Goal: Task Accomplishment & Management: Complete application form

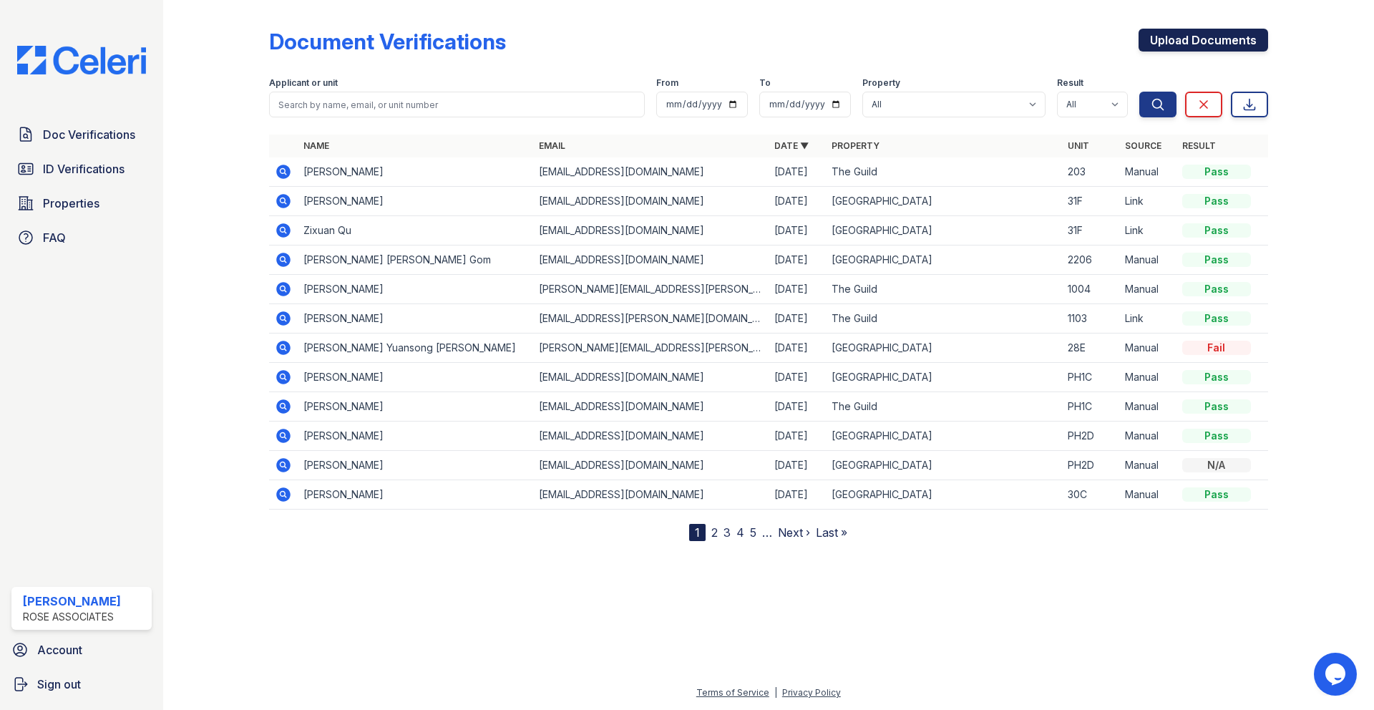
click at [1163, 37] on link "Upload Documents" at bounding box center [1204, 40] width 130 height 23
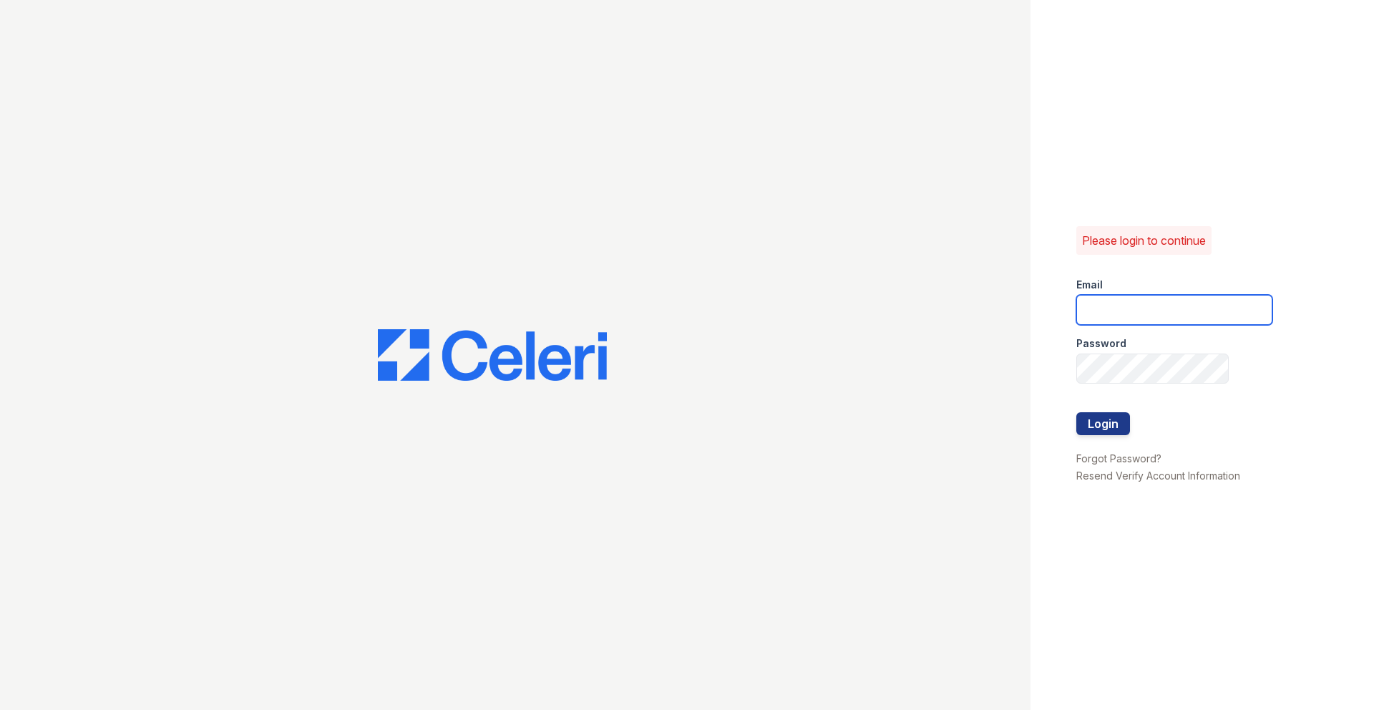
type input "xavier@hanoverhouse.com"
click at [1119, 419] on button "Login" at bounding box center [1104, 423] width 54 height 23
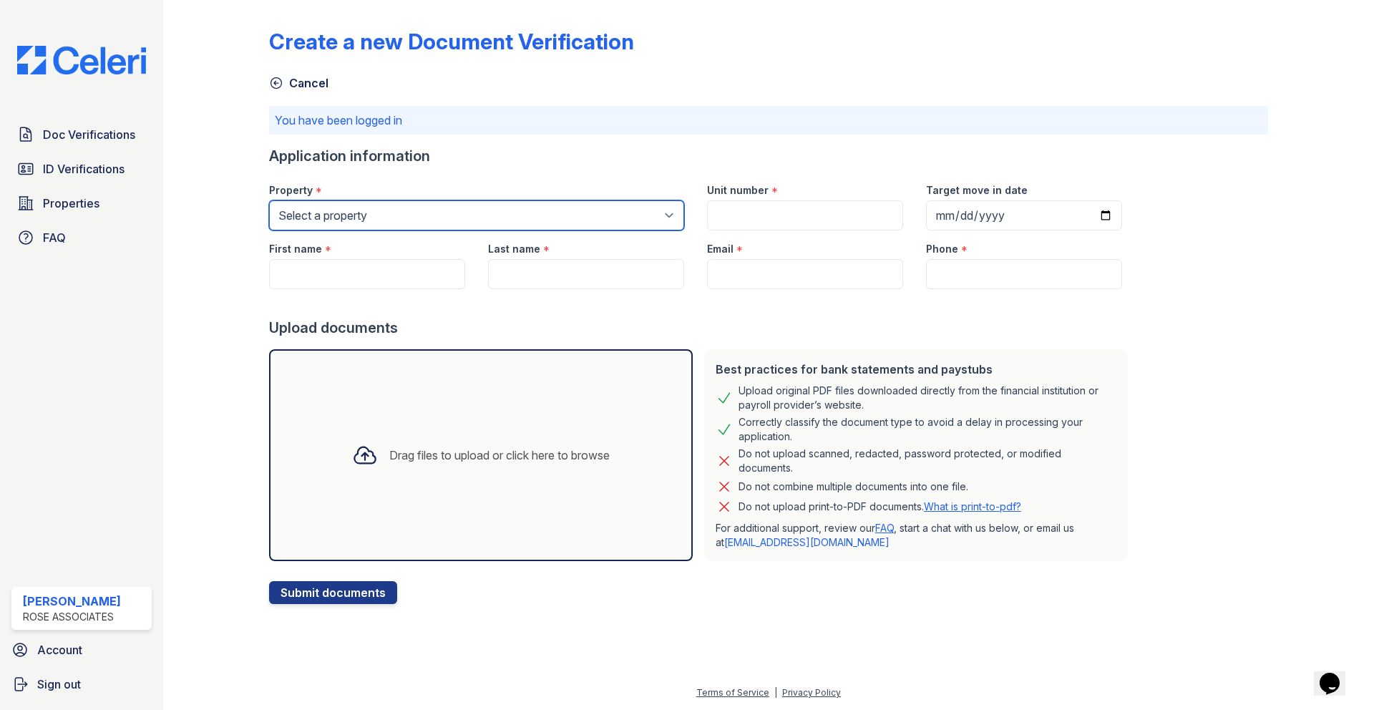
click at [654, 216] on select "Select a property Hanover House The Guild" at bounding box center [476, 215] width 415 height 30
select select "3110"
click at [269, 200] on select "Select a property Hanover House The Guild" at bounding box center [476, 215] width 415 height 30
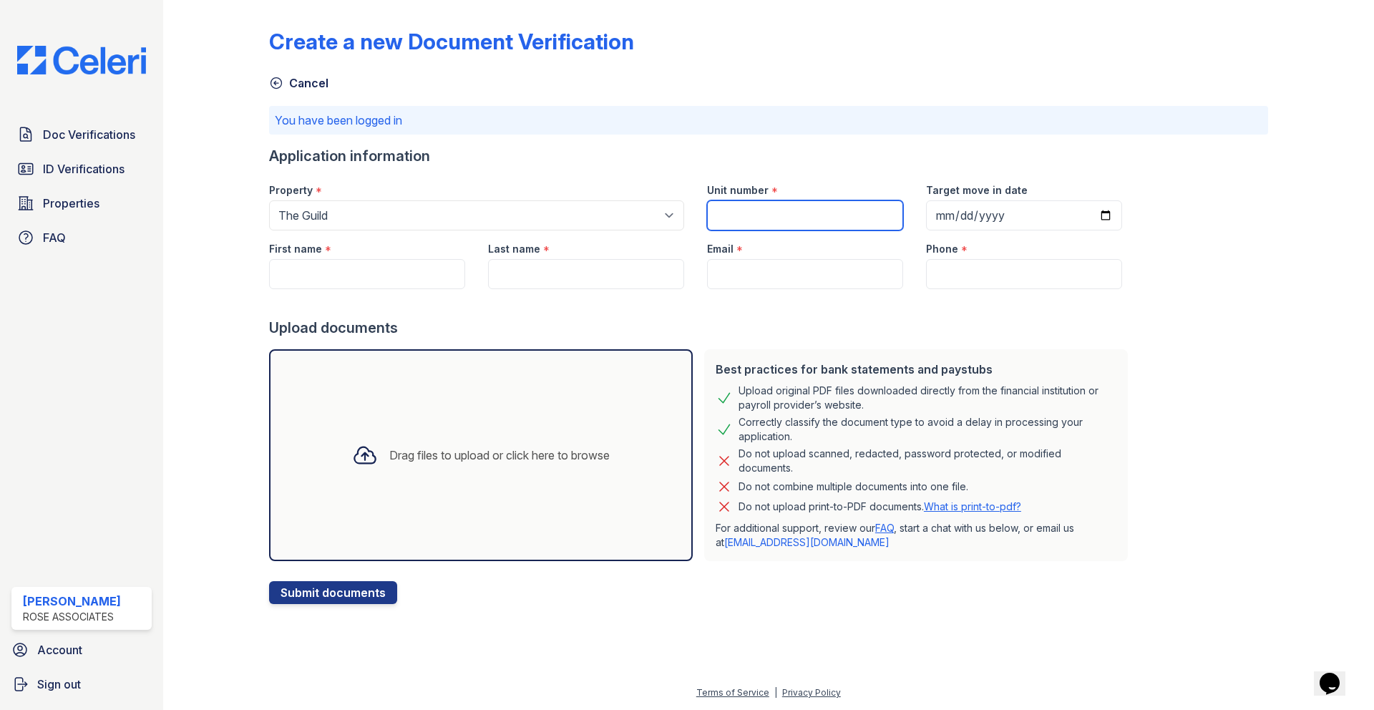
click at [737, 214] on input "Unit number" at bounding box center [805, 215] width 196 height 30
type input "1002"
click at [943, 276] on input "Phone" at bounding box center [1024, 274] width 196 height 30
paste input "774-271-2033"
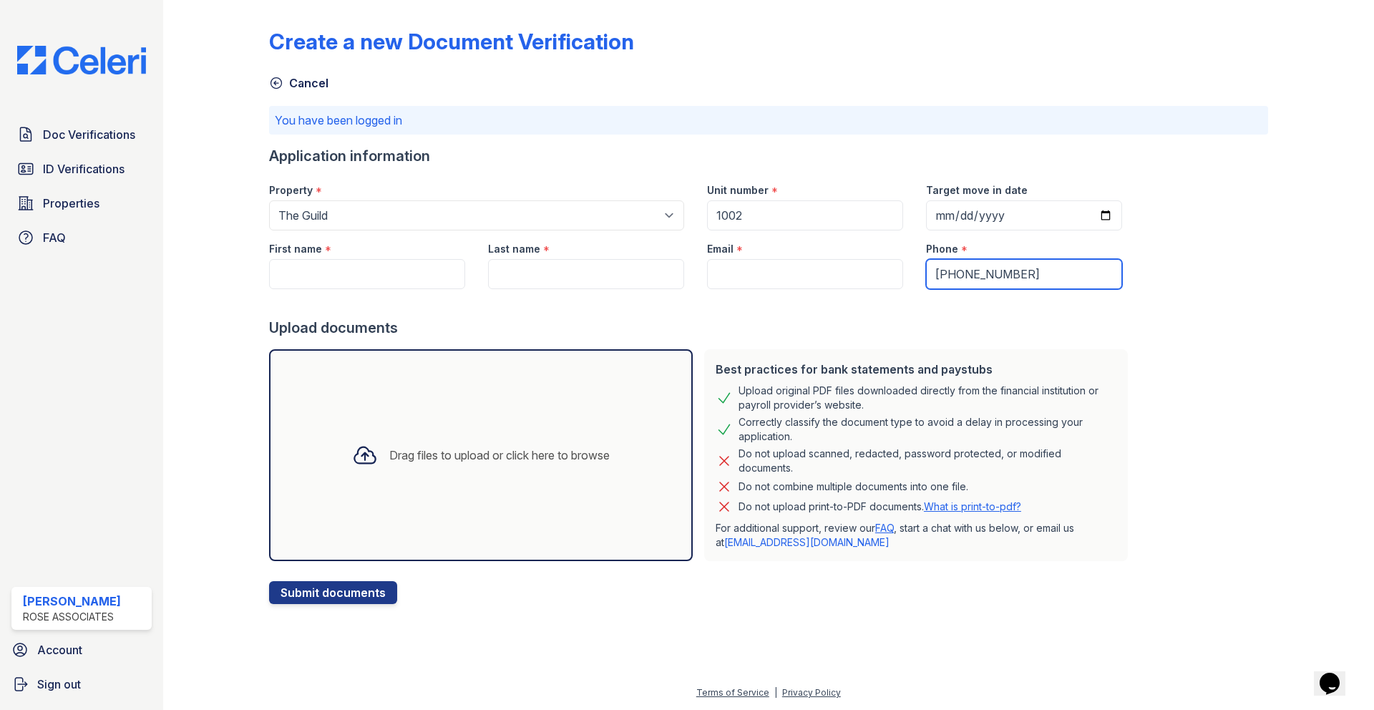
type input "774-271-2033"
click at [1226, 286] on div "Create a new Document Verification Cancel You have been logged in Application i…" at bounding box center [768, 305] width 999 height 598
click at [737, 281] on input "Email" at bounding box center [805, 274] width 196 height 30
paste input "[EMAIL_ADDRESS][DOMAIN_NAME]"
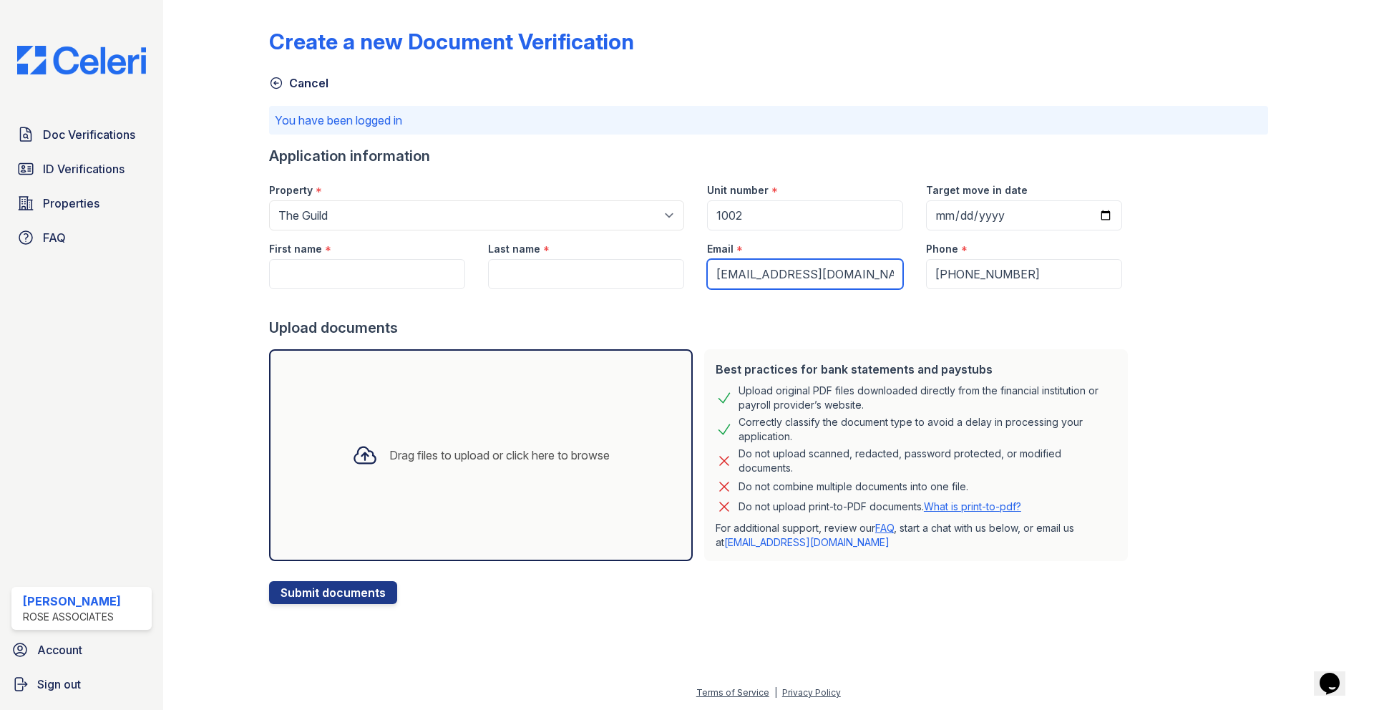
type input "[EMAIL_ADDRESS][DOMAIN_NAME]"
click at [1223, 339] on div "Create a new Document Verification Cancel You have been logged in Application i…" at bounding box center [768, 305] width 999 height 598
click at [370, 268] on input "First name" at bounding box center [367, 274] width 196 height 30
paste input "[PERSON_NAME]"
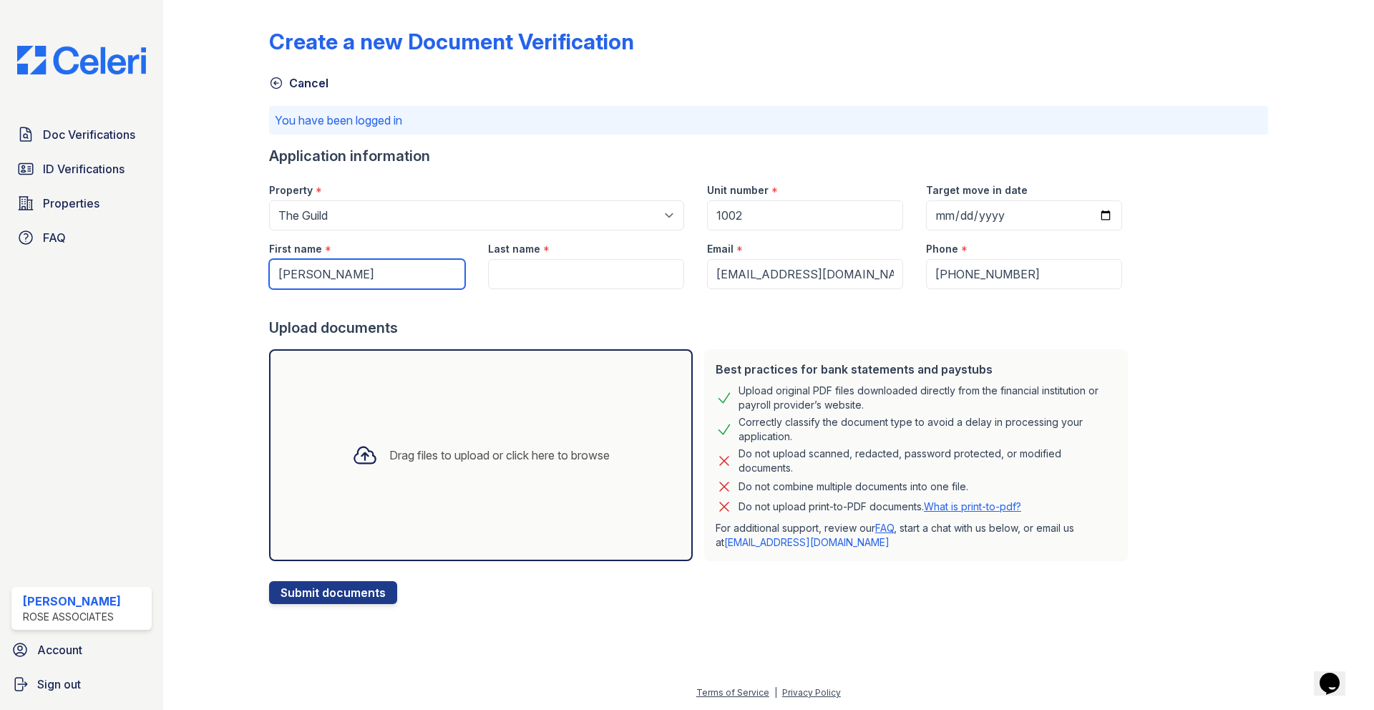
type input "Zachary"
click at [529, 271] on input "Last name" at bounding box center [586, 274] width 196 height 30
paste input "[PERSON_NAME]"
click at [540, 276] on input "[PERSON_NAME]" at bounding box center [586, 274] width 196 height 30
type input "Sass"
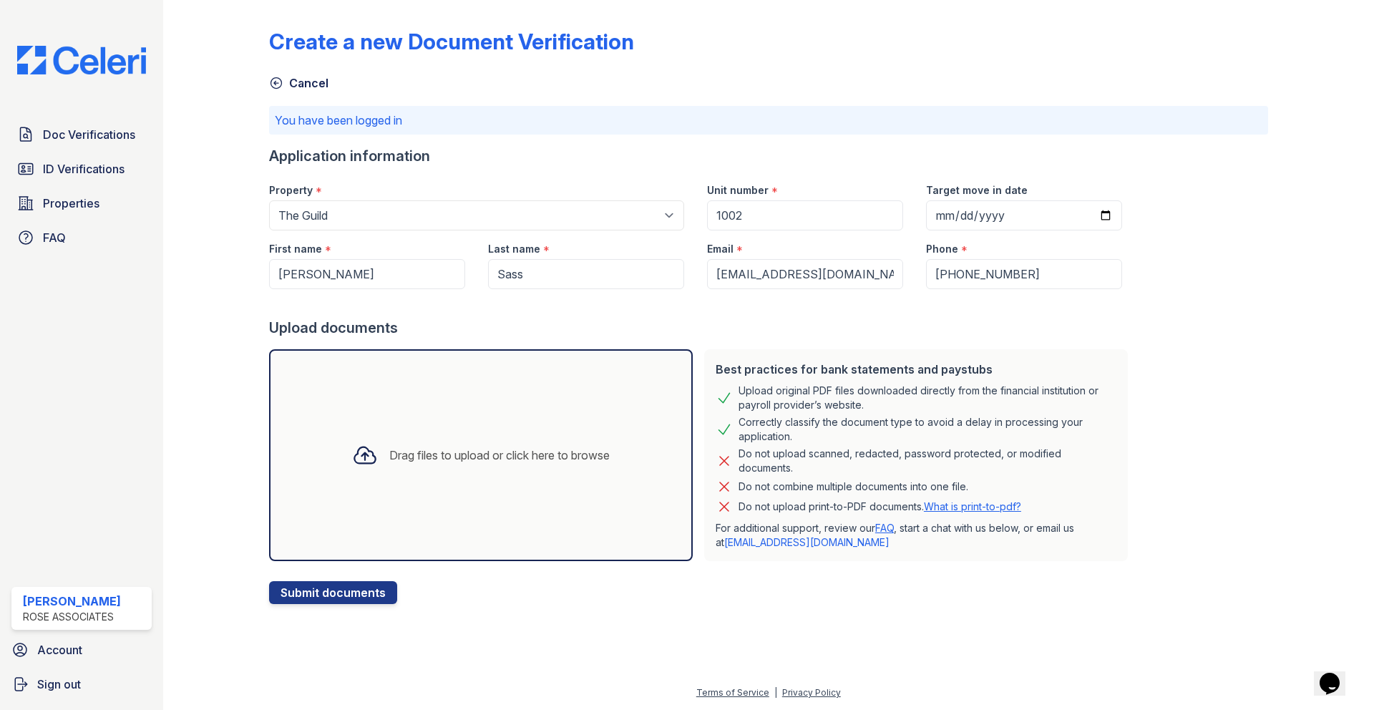
click at [1225, 328] on div "Create a new Document Verification Cancel You have been logged in Application i…" at bounding box center [768, 305] width 999 height 598
click at [477, 455] on div "Drag files to upload or click here to browse" at bounding box center [499, 455] width 220 height 17
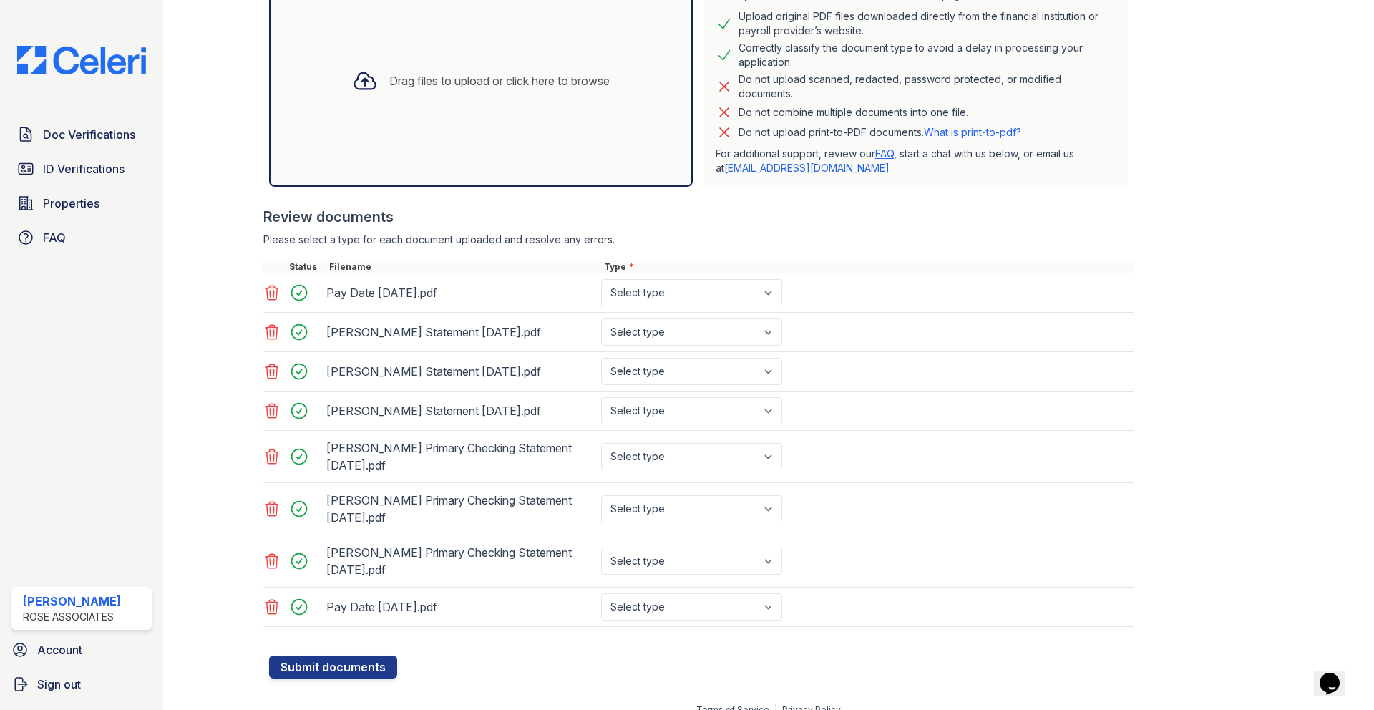
scroll to position [392, 0]
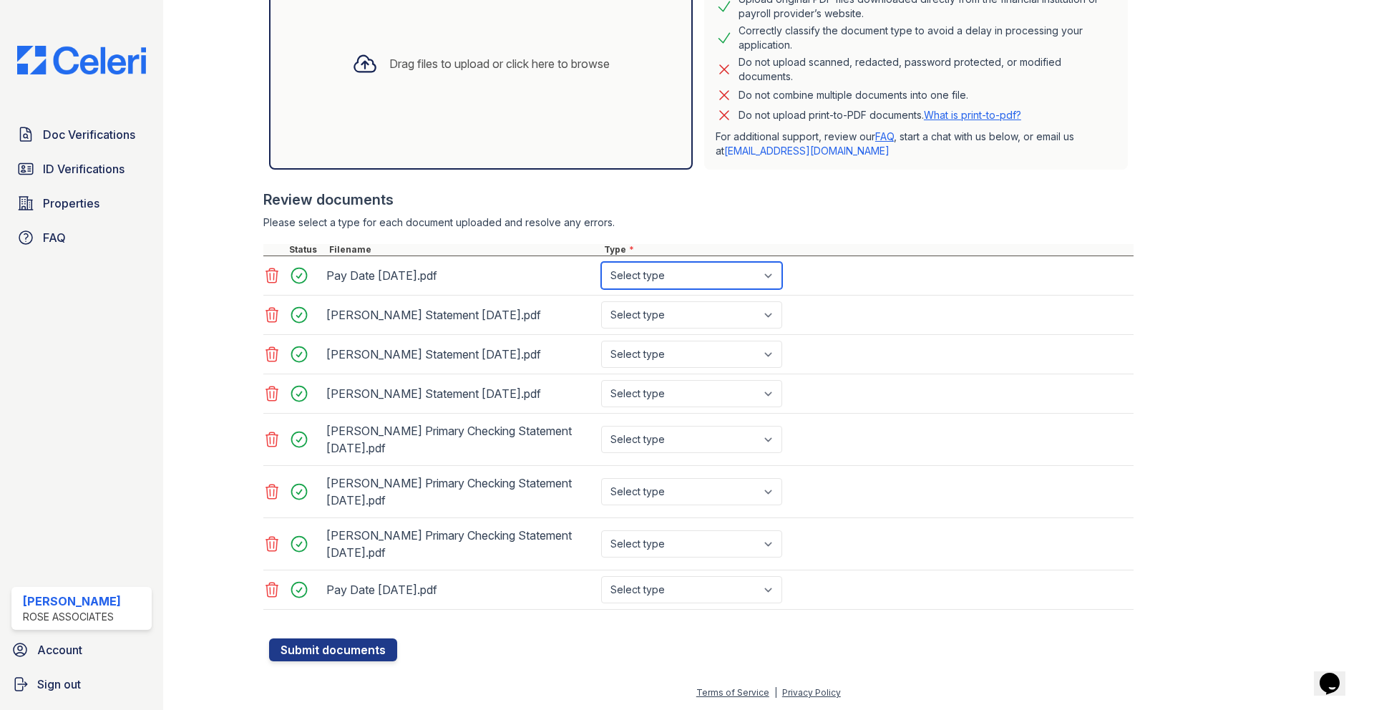
click at [771, 276] on select "Select type Paystub Bank Statement Offer Letter Tax Documents Benefit Award Let…" at bounding box center [691, 275] width 181 height 27
select select "paystub"
click at [601, 262] on select "Select type Paystub Bank Statement Offer Letter Tax Documents Benefit Award Let…" at bounding box center [691, 275] width 181 height 27
click at [772, 591] on select "Select type Paystub Bank Statement Offer Letter Tax Documents Benefit Award Let…" at bounding box center [691, 589] width 181 height 27
select select "paystub"
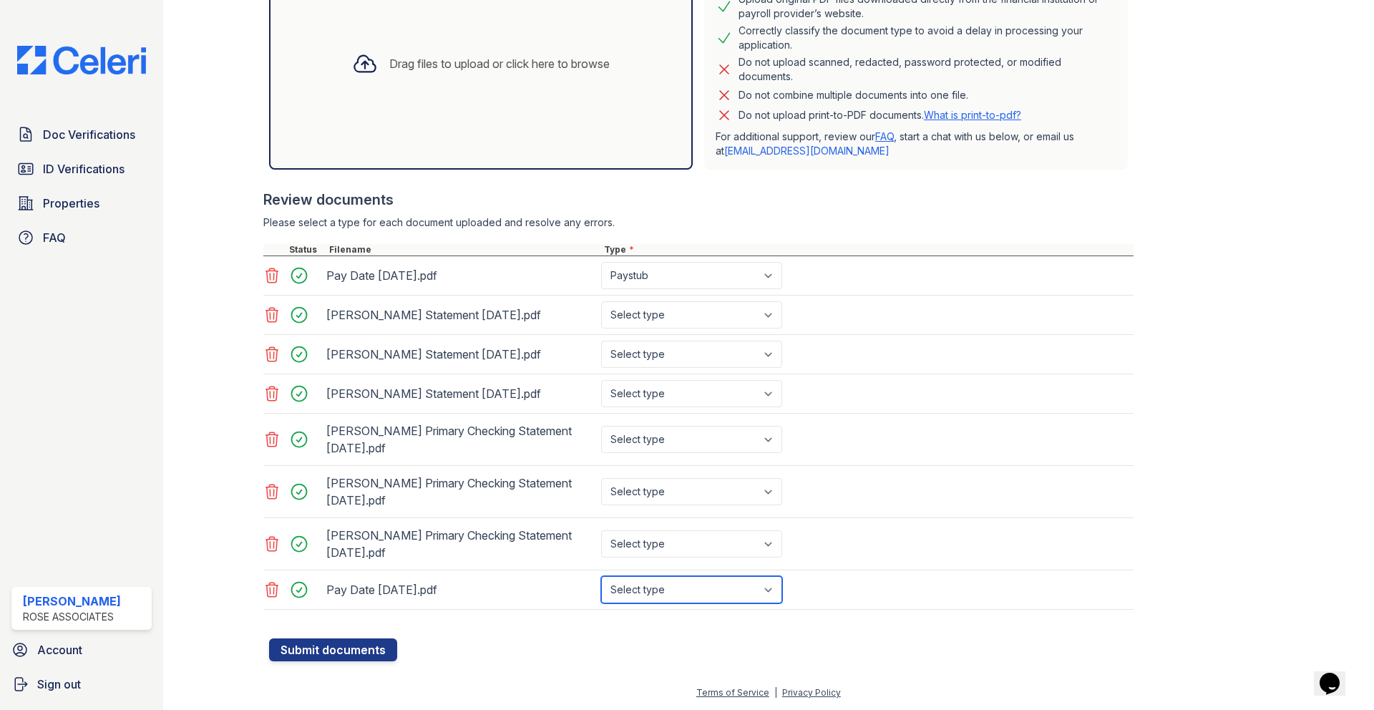
click at [601, 576] on select "Select type Paystub Bank Statement Offer Letter Tax Documents Benefit Award Let…" at bounding box center [691, 589] width 181 height 27
click at [775, 542] on select "Select type Paystub Bank Statement Offer Letter Tax Documents Benefit Award Let…" at bounding box center [691, 543] width 181 height 27
select select "bank_statement"
click at [601, 530] on select "Select type Paystub Bank Statement Offer Letter Tax Documents Benefit Award Let…" at bounding box center [691, 543] width 181 height 27
click at [765, 495] on select "Select type Paystub Bank Statement Offer Letter Tax Documents Benefit Award Let…" at bounding box center [691, 491] width 181 height 27
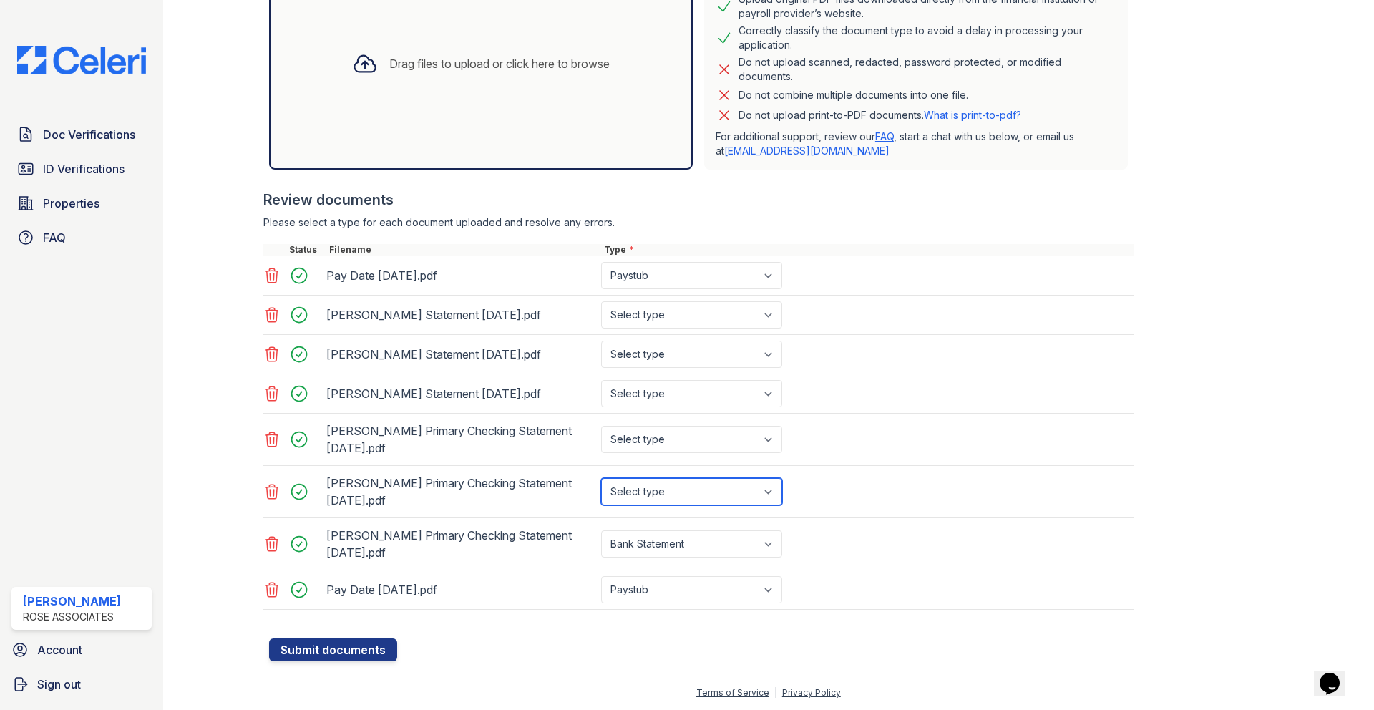
select select "bank_statement"
click at [601, 478] on select "Select type Paystub Bank Statement Offer Letter Tax Documents Benefit Award Let…" at bounding box center [691, 491] width 181 height 27
click at [770, 440] on select "Select type Paystub Bank Statement Offer Letter Tax Documents Benefit Award Let…" at bounding box center [691, 439] width 181 height 27
select select "bank_statement"
click at [601, 426] on select "Select type Paystub Bank Statement Offer Letter Tax Documents Benefit Award Let…" at bounding box center [691, 439] width 181 height 27
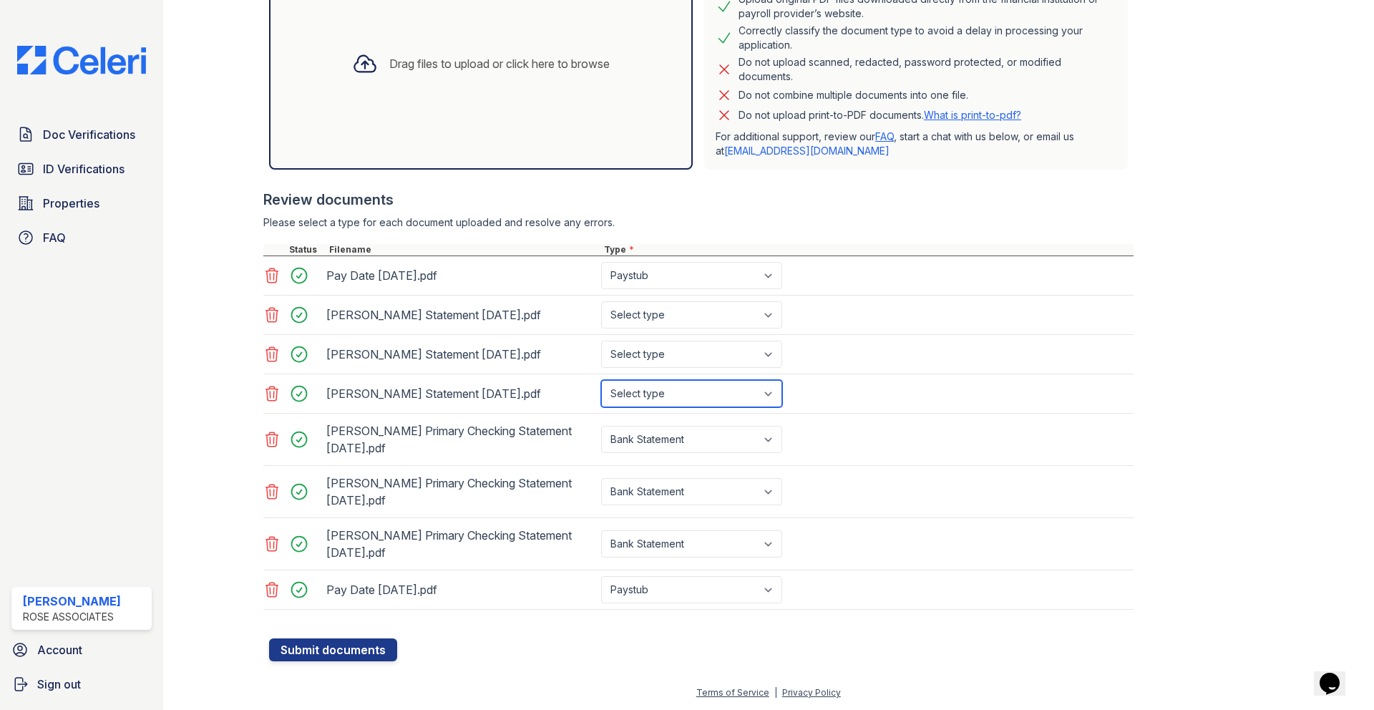
click at [765, 398] on select "Select type Paystub Bank Statement Offer Letter Tax Documents Benefit Award Let…" at bounding box center [691, 393] width 181 height 27
select select "bank_statement"
click at [601, 380] on select "Select type Paystub Bank Statement Offer Letter Tax Documents Benefit Award Let…" at bounding box center [691, 393] width 181 height 27
click at [772, 359] on select "Select type Paystub Bank Statement Offer Letter Tax Documents Benefit Award Let…" at bounding box center [691, 354] width 181 height 27
select select "bank_statement"
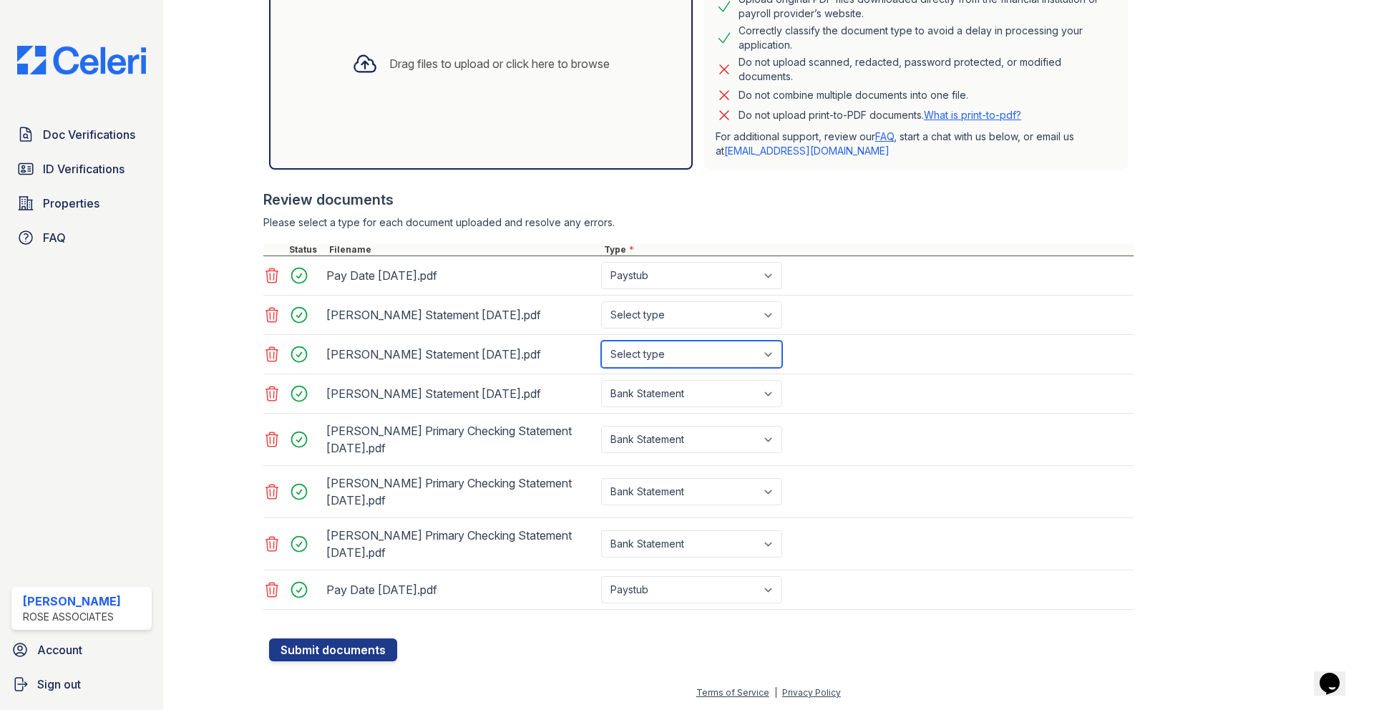
click at [601, 341] on select "Select type Paystub Bank Statement Offer Letter Tax Documents Benefit Award Let…" at bounding box center [691, 354] width 181 height 27
click at [772, 317] on select "Select type Paystub Bank Statement Offer Letter Tax Documents Benefit Award Let…" at bounding box center [691, 314] width 181 height 27
select select "bank_statement"
click at [601, 301] on select "Select type Paystub Bank Statement Offer Letter Tax Documents Benefit Award Let…" at bounding box center [691, 314] width 181 height 27
click at [367, 652] on button "Submit documents" at bounding box center [333, 650] width 128 height 23
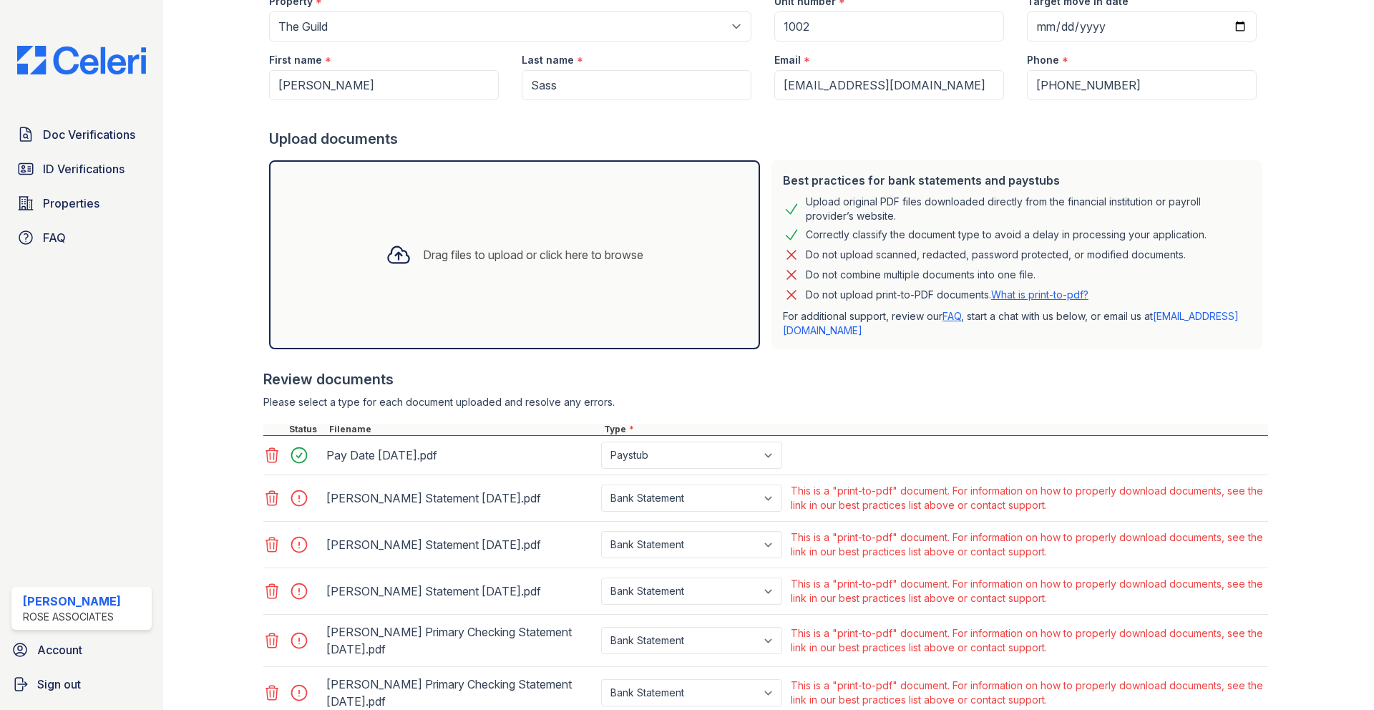
scroll to position [188, 0]
click at [528, 251] on div "Drag files to upload or click here to browse" at bounding box center [533, 255] width 220 height 17
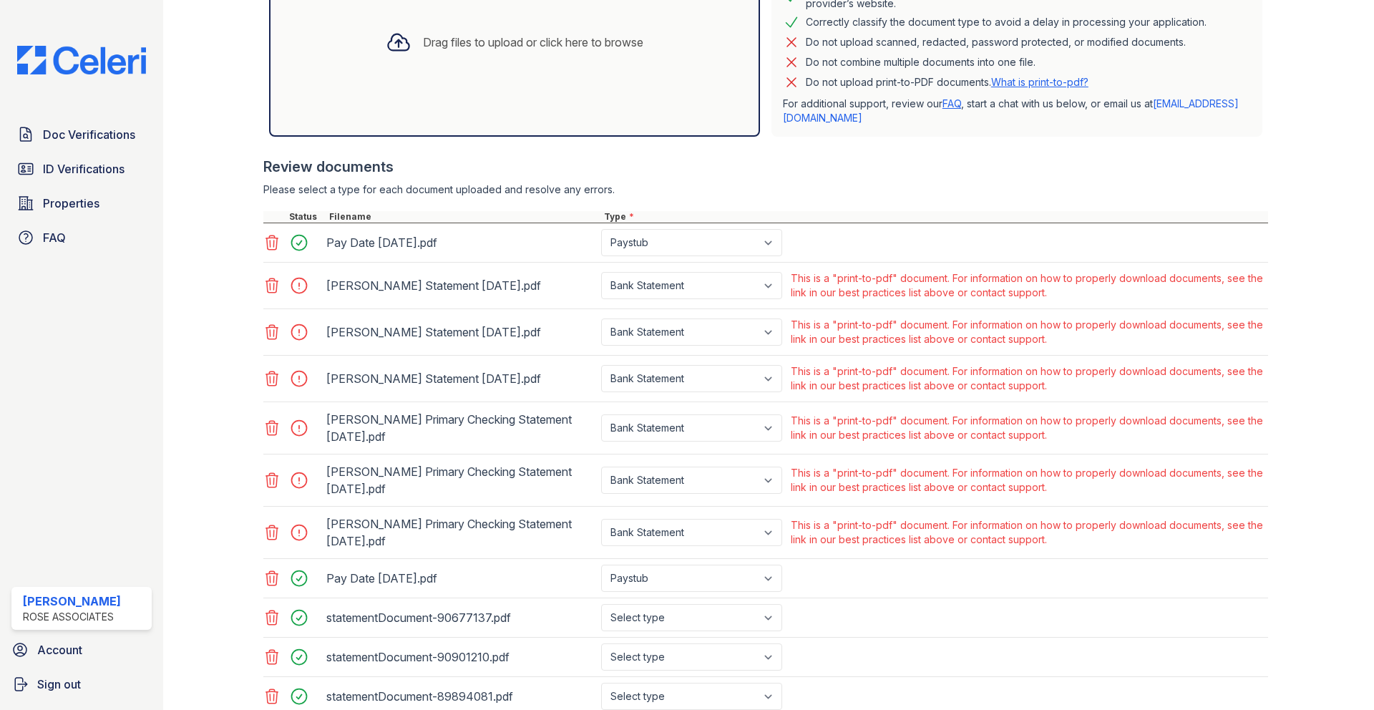
scroll to position [508, 0]
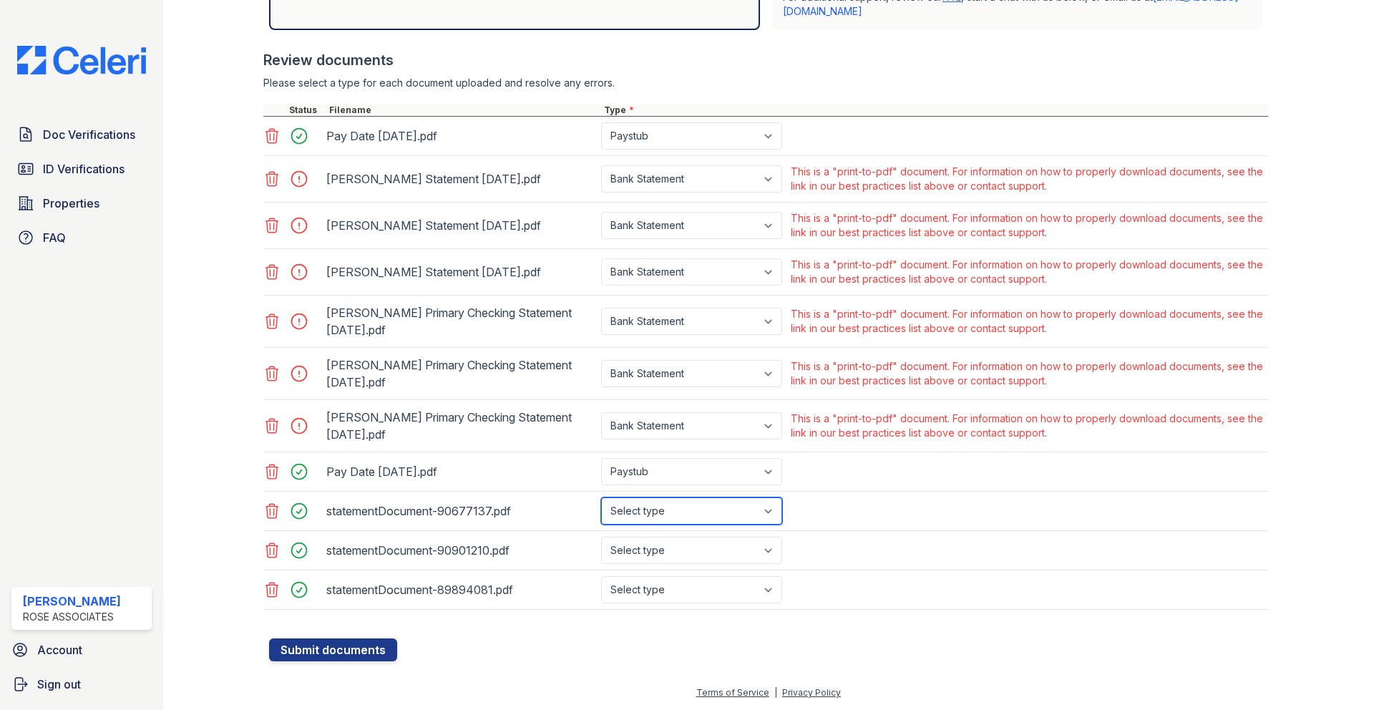
click at [773, 514] on select "Select type Paystub Bank Statement Offer Letter Tax Documents Benefit Award Let…" at bounding box center [691, 511] width 181 height 27
select select "bank_statement"
click at [601, 498] on select "Select type Paystub Bank Statement Offer Letter Tax Documents Benefit Award Let…" at bounding box center [691, 511] width 181 height 27
click at [771, 549] on select "Select type Paystub Bank Statement Offer Letter Tax Documents Benefit Award Let…" at bounding box center [691, 550] width 181 height 27
select select "bank_statement"
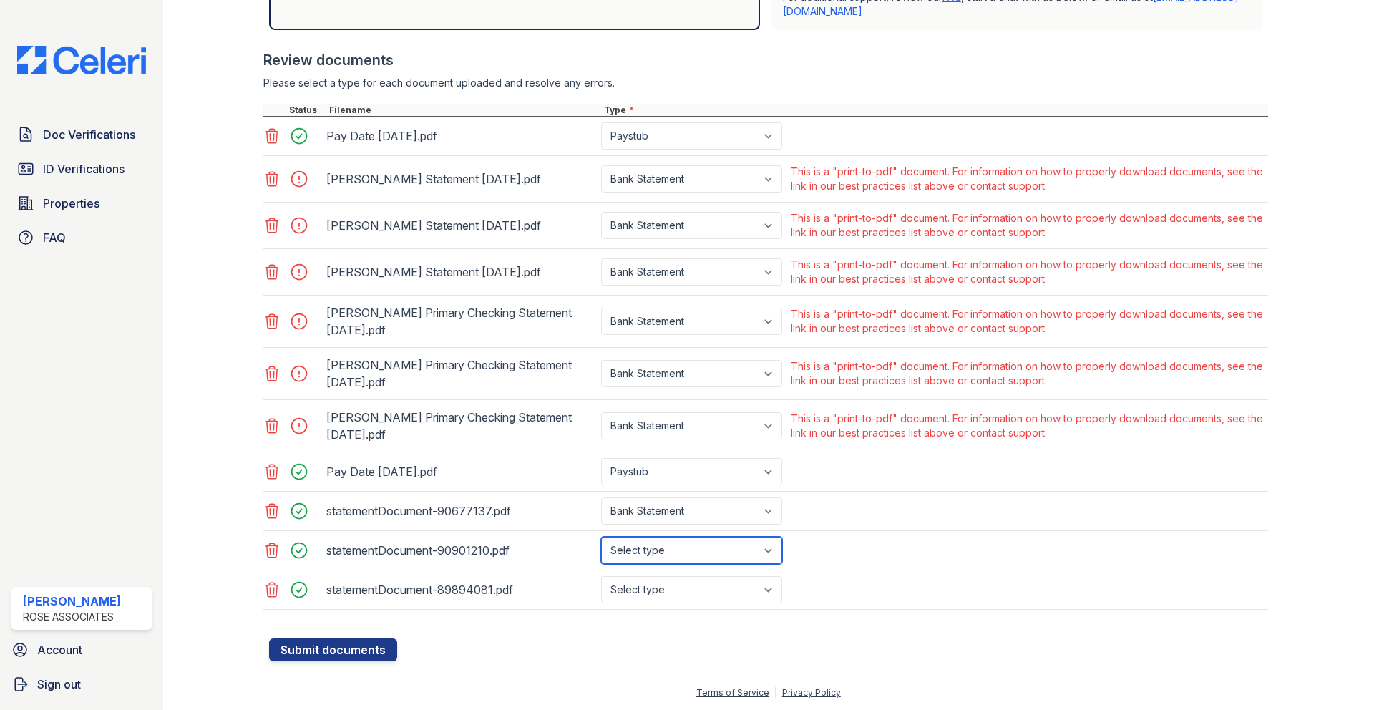
click at [601, 537] on select "Select type Paystub Bank Statement Offer Letter Tax Documents Benefit Award Let…" at bounding box center [691, 550] width 181 height 27
click at [772, 588] on select "Select type Paystub Bank Statement Offer Letter Tax Documents Benefit Award Let…" at bounding box center [691, 589] width 181 height 27
select select "bank_statement"
click at [601, 576] on select "Select type Paystub Bank Statement Offer Letter Tax Documents Benefit Award Let…" at bounding box center [691, 589] width 181 height 27
click at [362, 646] on button "Submit documents" at bounding box center [333, 650] width 128 height 23
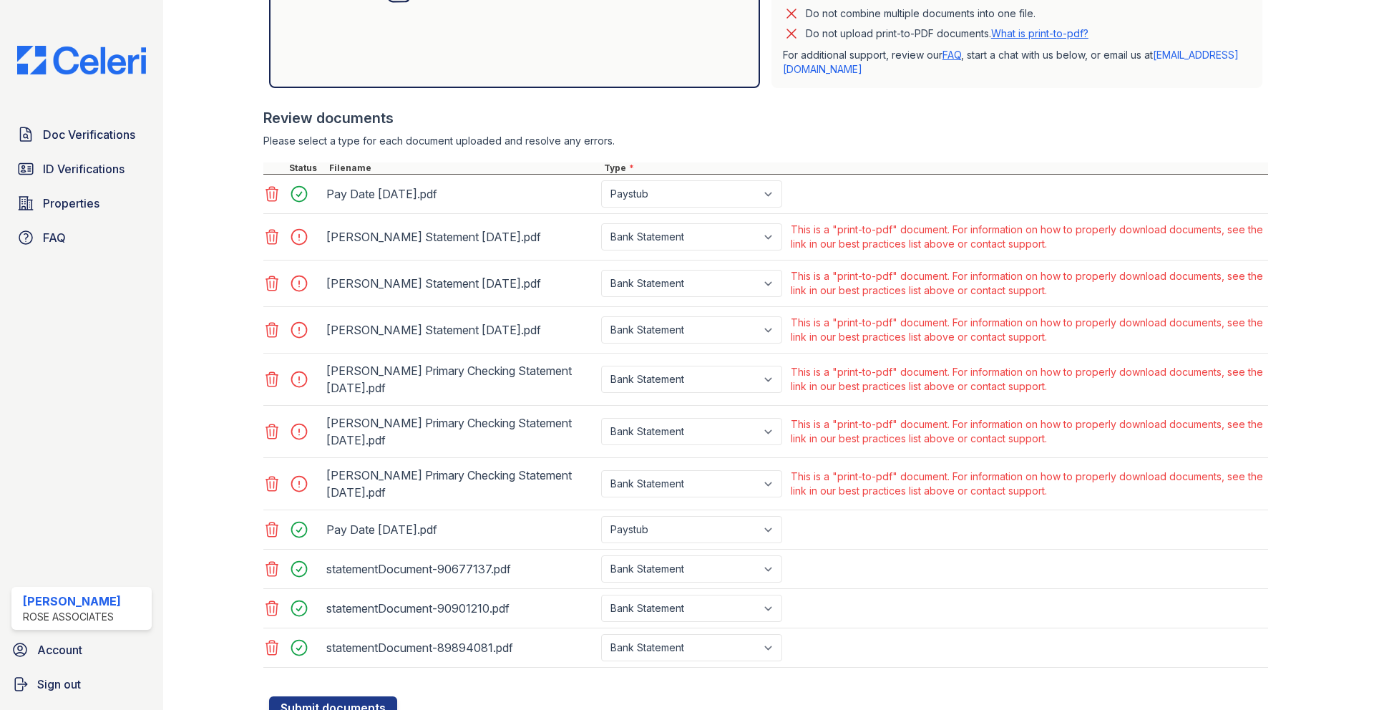
scroll to position [451, 0]
click at [273, 481] on icon at bounding box center [272, 483] width 12 height 14
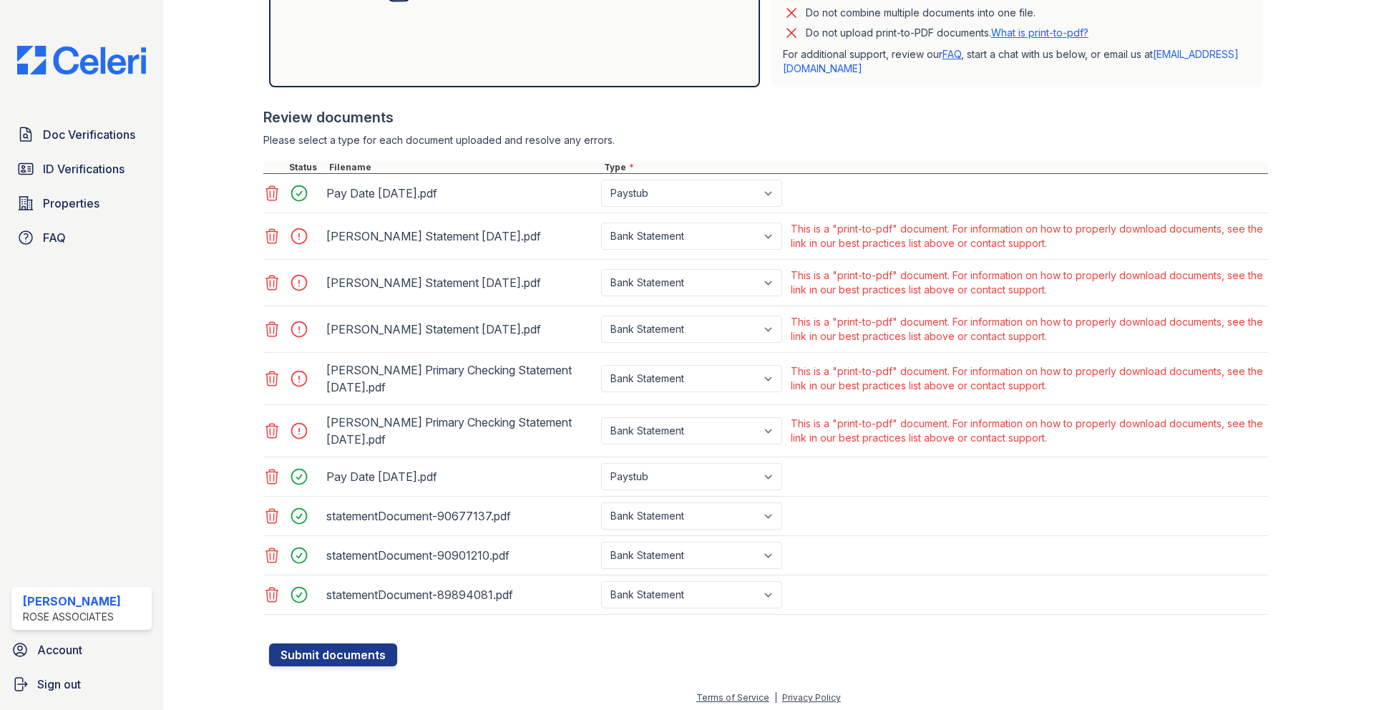
click at [271, 430] on icon at bounding box center [271, 430] width 17 height 17
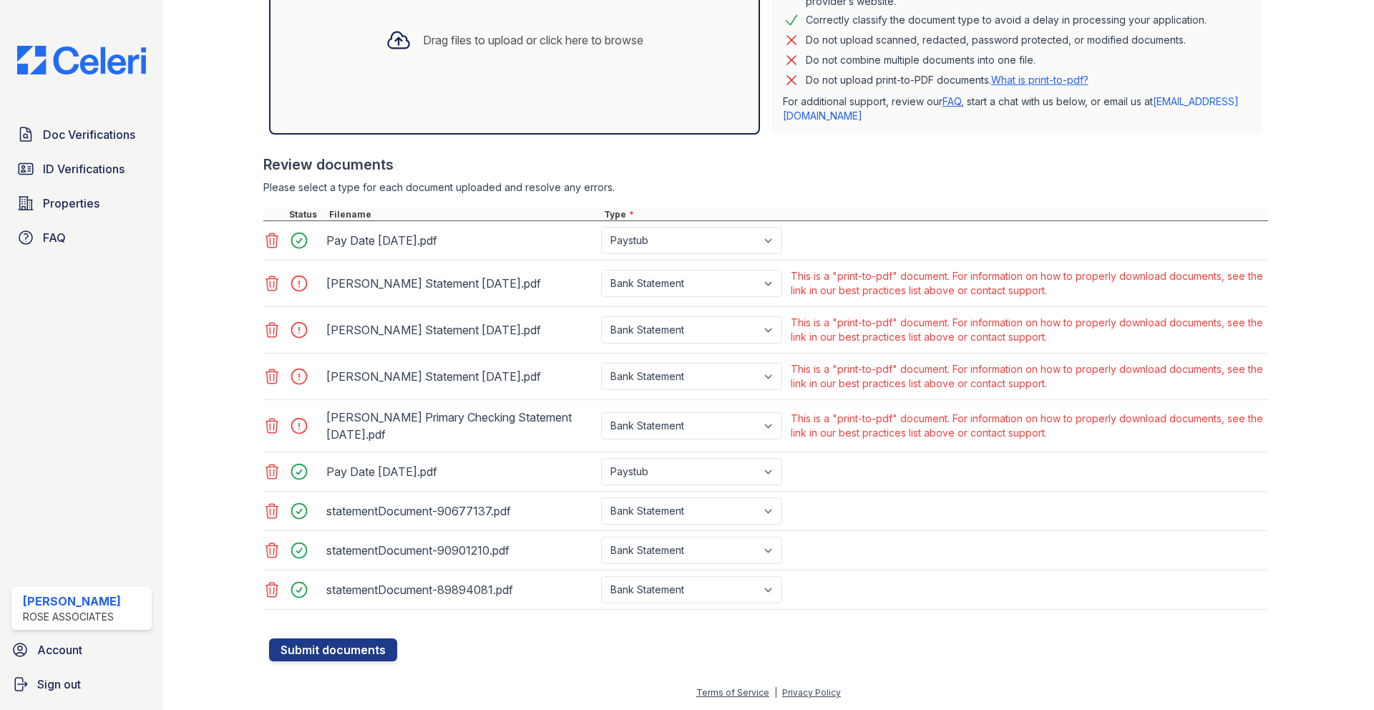
click at [272, 374] on icon at bounding box center [271, 376] width 17 height 17
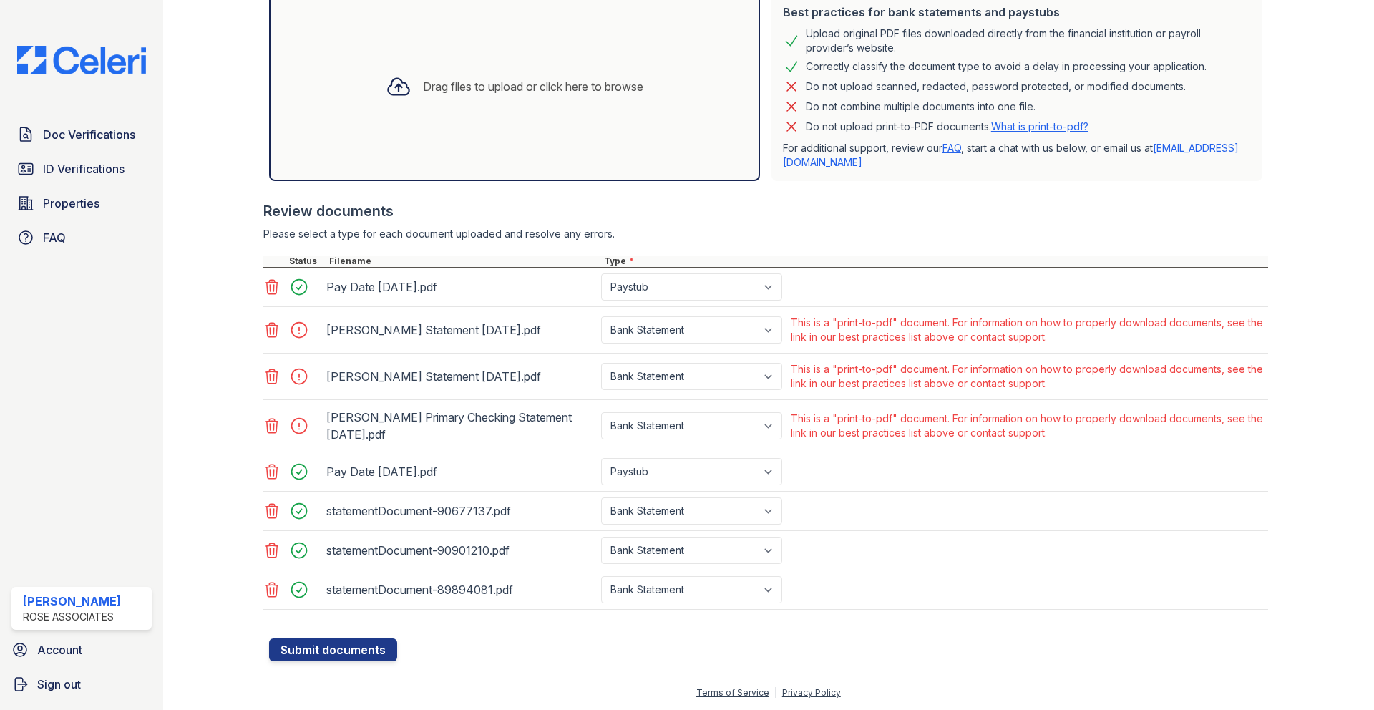
click at [273, 427] on icon at bounding box center [271, 425] width 17 height 17
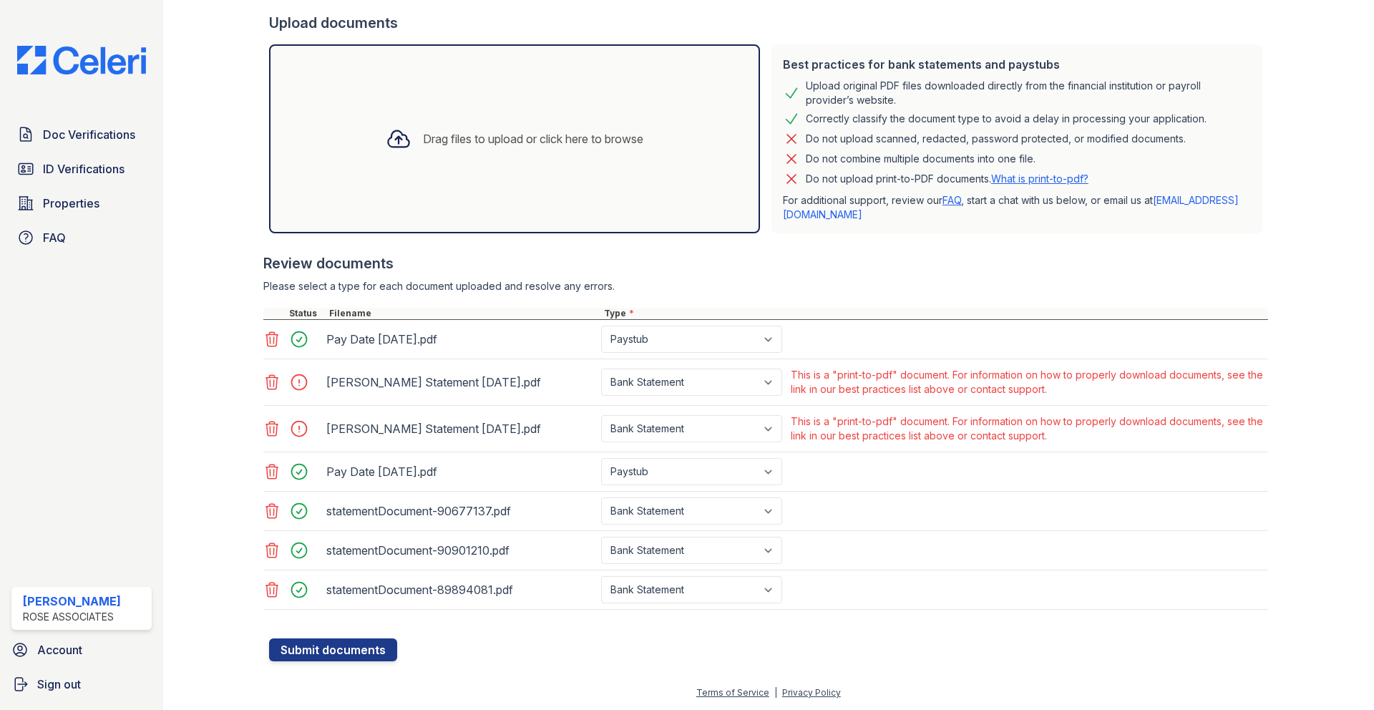
scroll to position [305, 0]
click at [271, 427] on icon at bounding box center [271, 428] width 17 height 17
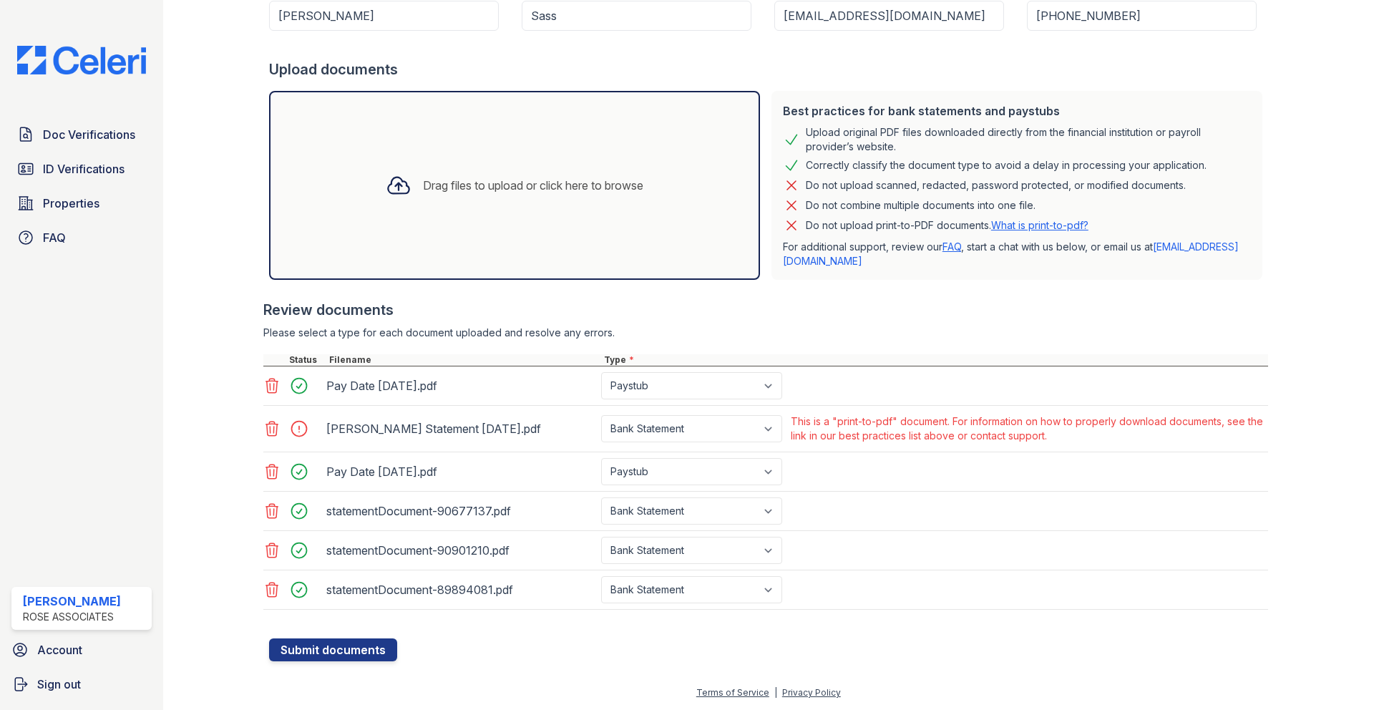
click at [271, 429] on icon at bounding box center [271, 428] width 17 height 17
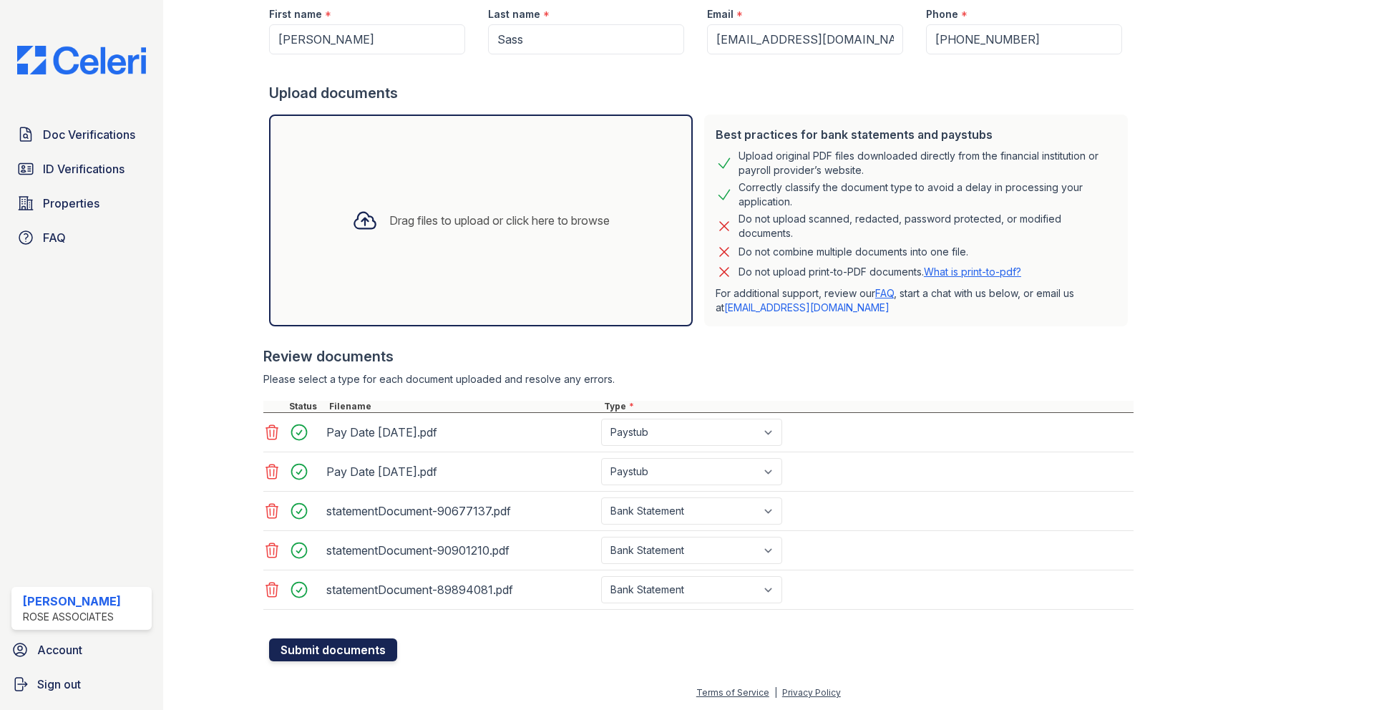
click at [339, 651] on button "Submit documents" at bounding box center [333, 650] width 128 height 23
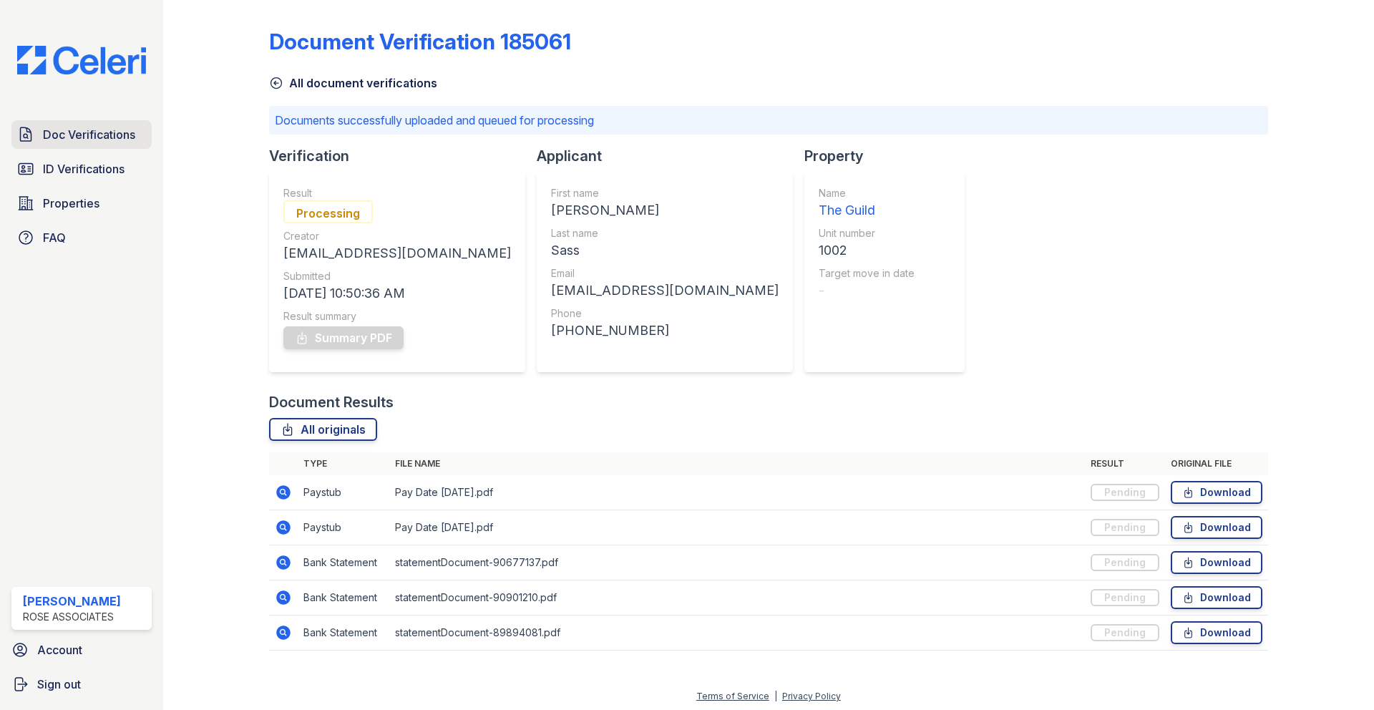
click at [90, 136] on span "Doc Verifications" at bounding box center [89, 134] width 92 height 17
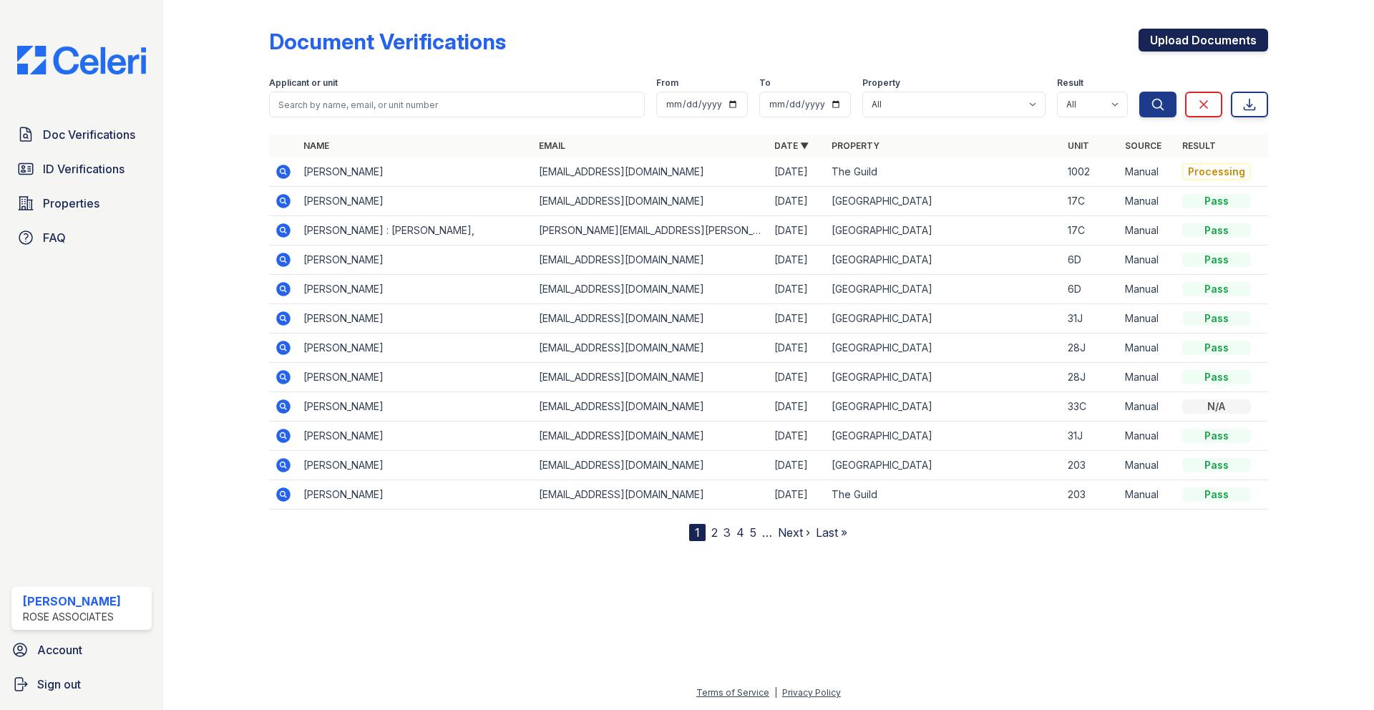
click at [1203, 46] on link "Upload Documents" at bounding box center [1204, 40] width 130 height 23
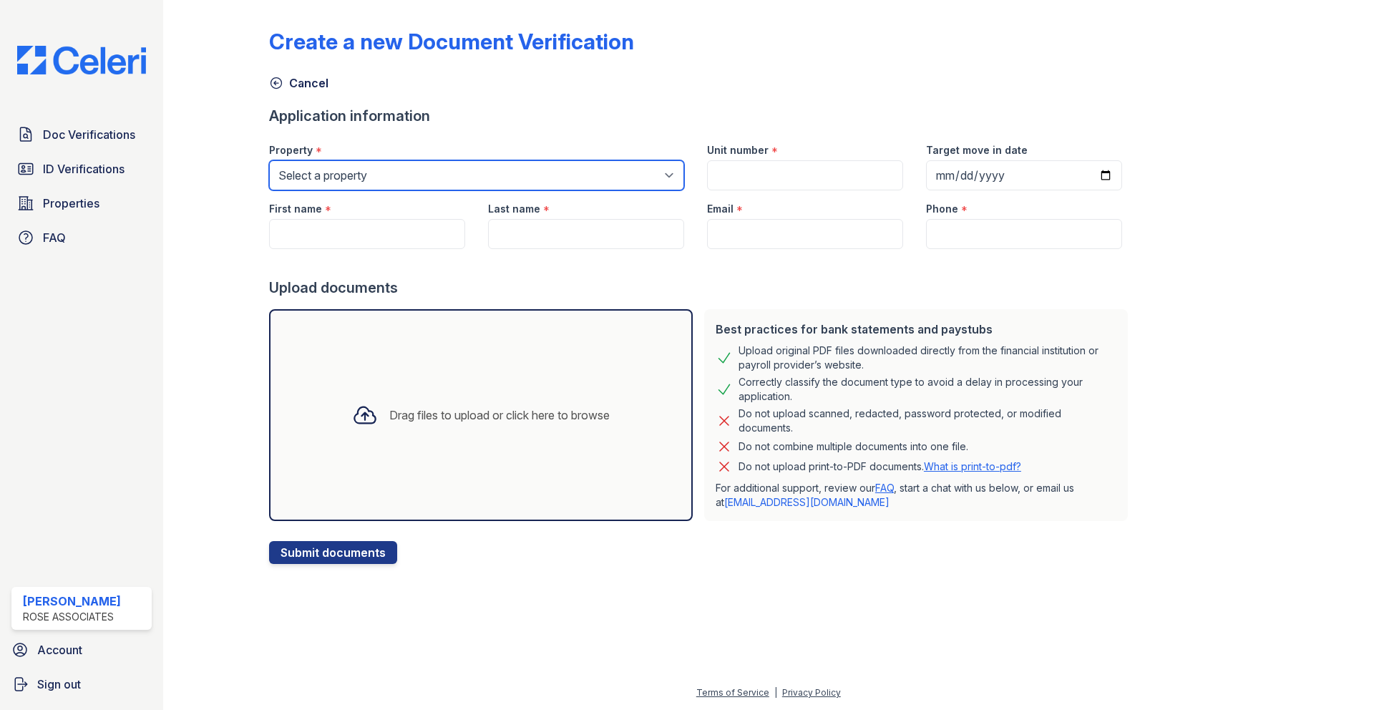
click at [453, 168] on select "Select a property Hanover House The Guild" at bounding box center [476, 175] width 415 height 30
select select "3110"
click at [269, 160] on select "Select a property Hanover House The Guild" at bounding box center [476, 175] width 415 height 30
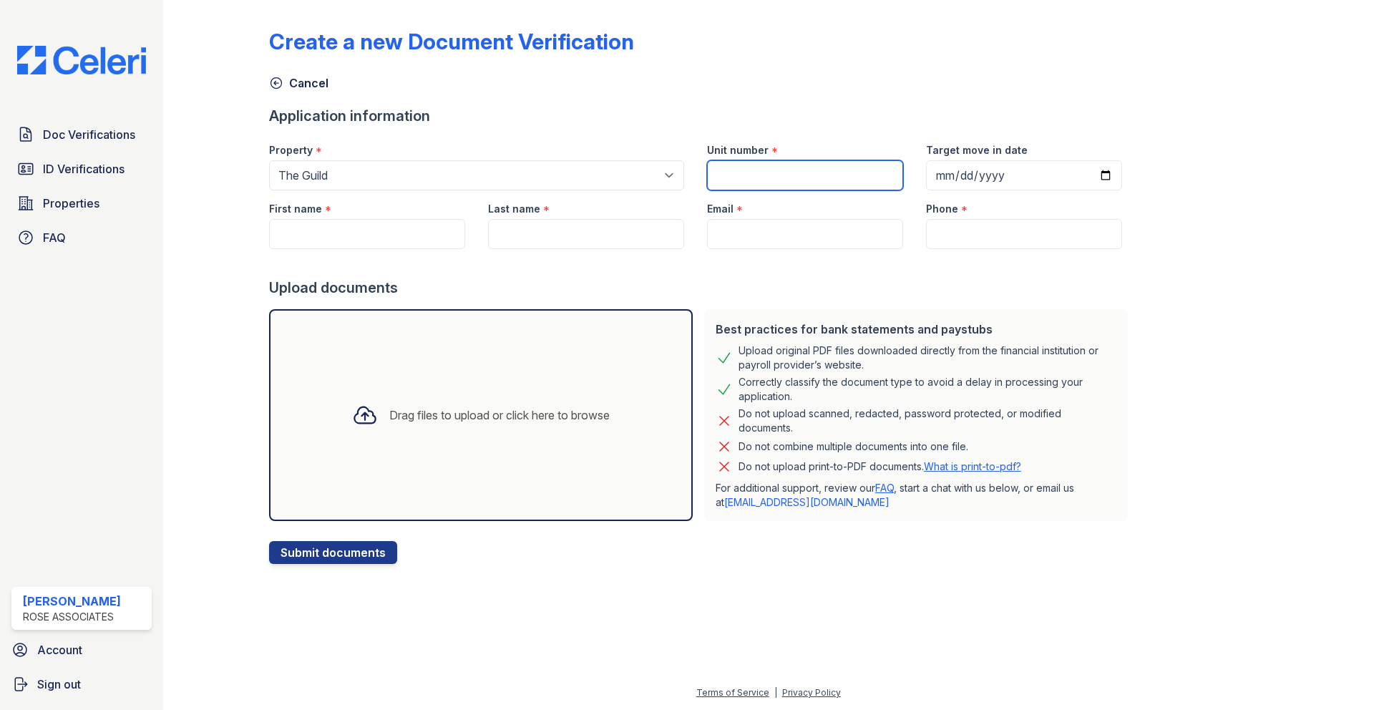
click at [707, 182] on input "Unit number" at bounding box center [805, 175] width 196 height 30
type input "1002"
click at [942, 234] on input "Phone" at bounding box center [1024, 234] width 196 height 30
paste input "774-271-2033"
type input "7"
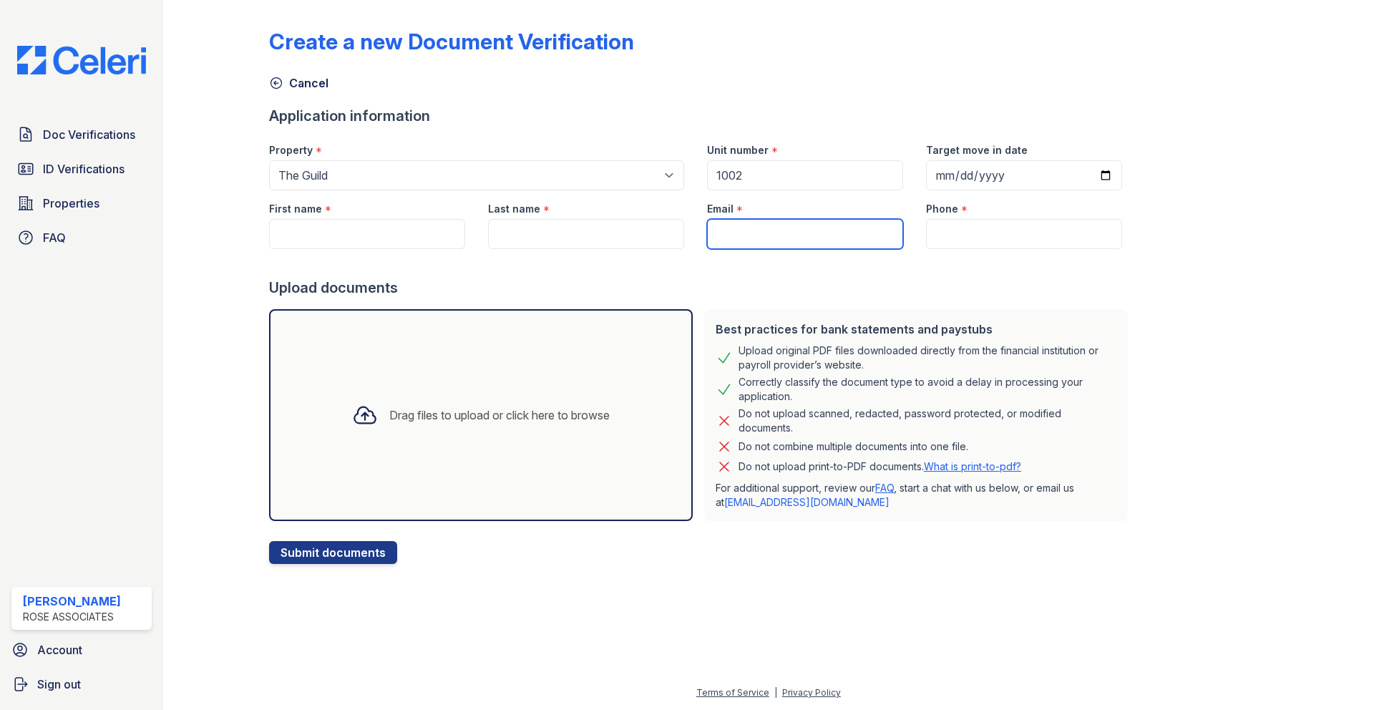
click at [806, 225] on input "Email" at bounding box center [805, 234] width 196 height 30
paste input "emmamariee913@gmail.com"
type input "emmamariee913@gmail.com"
click at [1238, 249] on div "Create a new Document Verification Cancel Application information Property * Se…" at bounding box center [768, 285] width 999 height 558
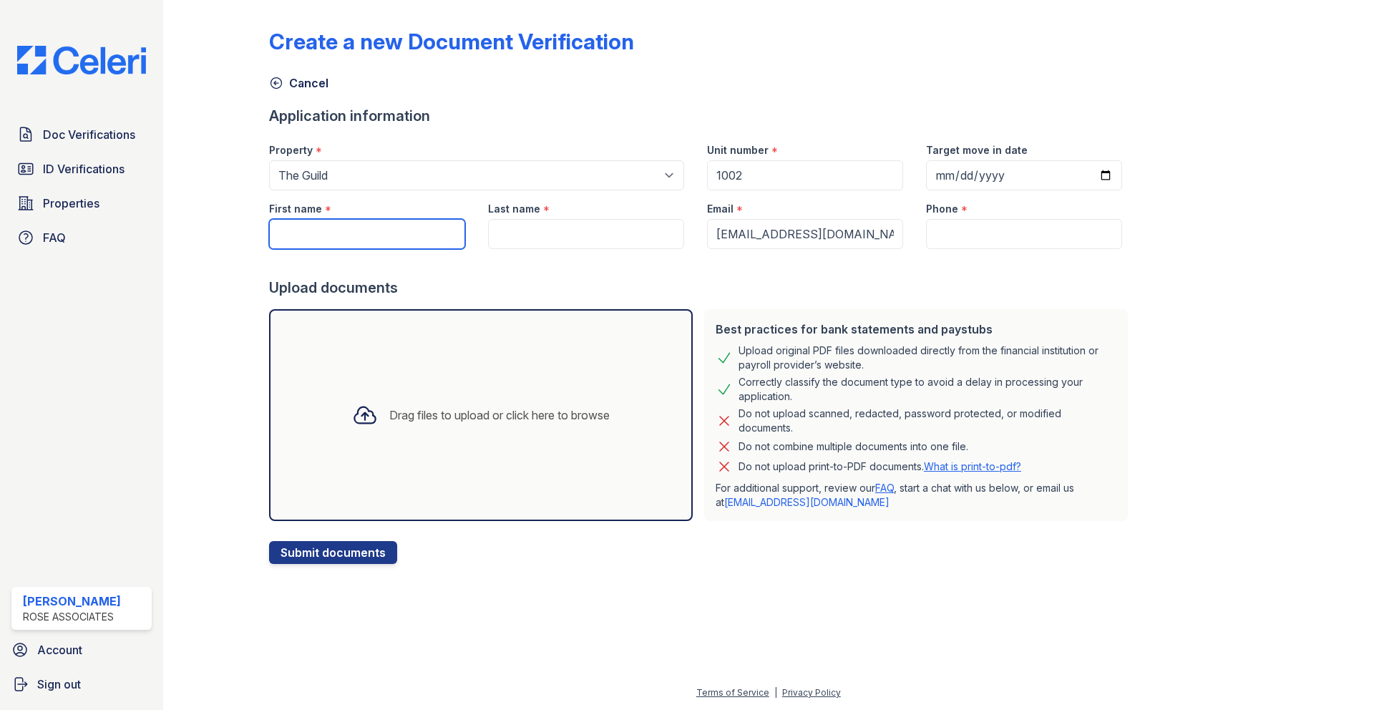
click at [318, 222] on input "First name" at bounding box center [367, 234] width 196 height 30
type input "Emma"
click at [514, 241] on input "Last name" at bounding box center [586, 234] width 196 height 30
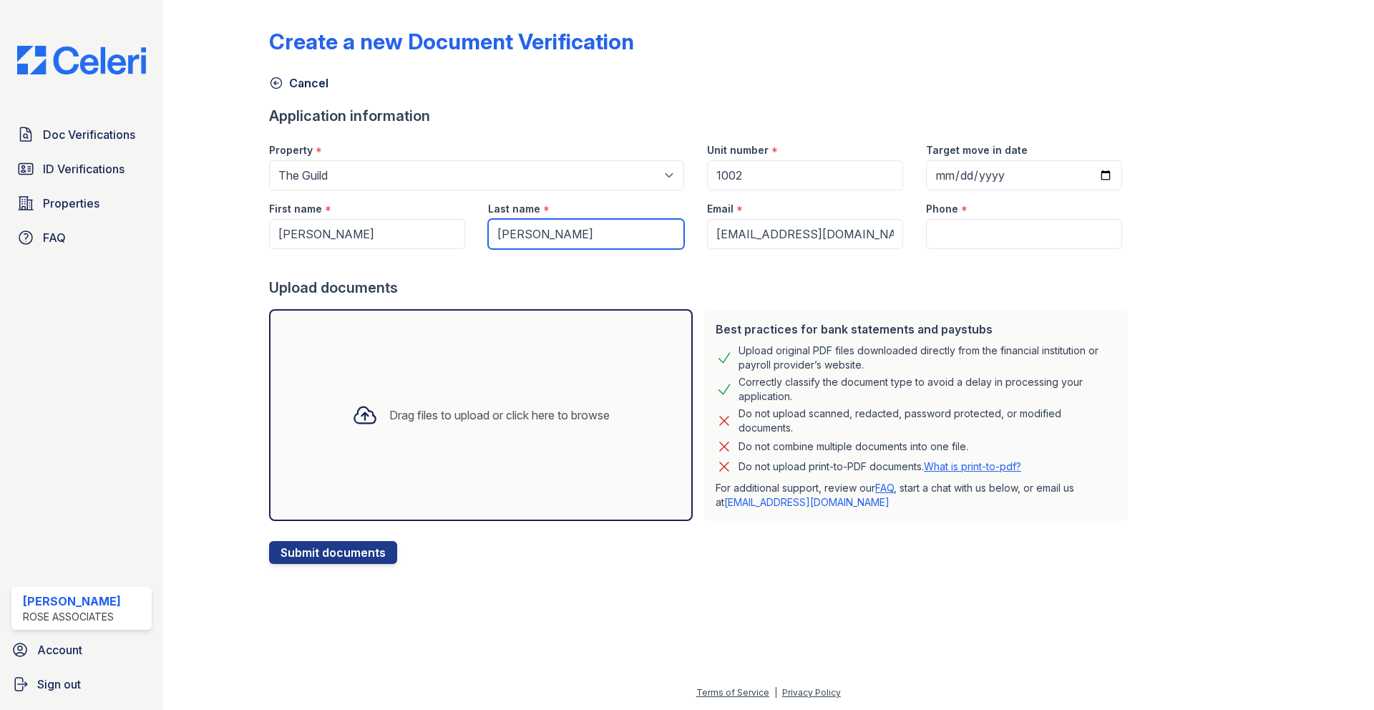
type input "Lombardi"
drag, startPoint x: 1208, startPoint y: 218, endPoint x: 1186, endPoint y: 223, distance: 22.1
click at [1208, 218] on div "Create a new Document Verification Cancel Application information Property * Se…" at bounding box center [768, 285] width 999 height 558
click at [959, 236] on input "Phone" at bounding box center [1024, 234] width 196 height 30
paste input "emmamariee913@gmail.com"
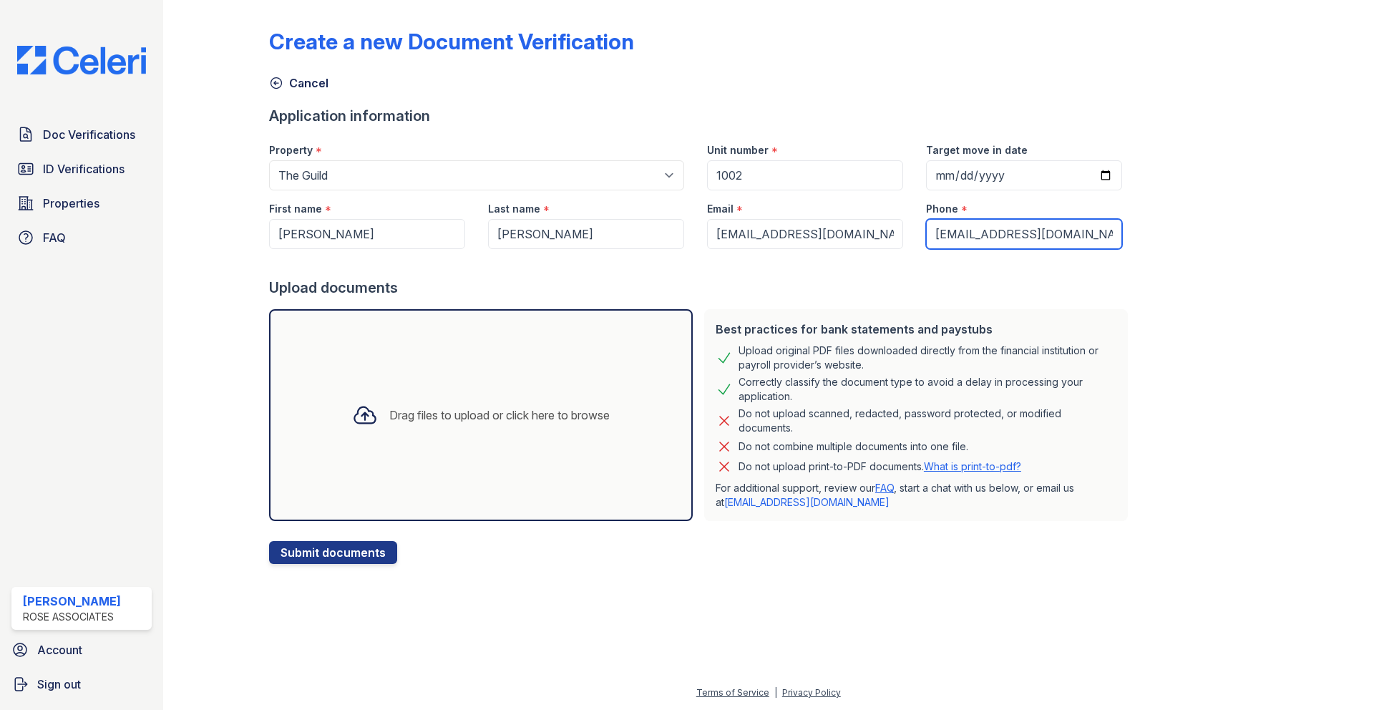
type input "emmamariee913@gmail.com"
click at [1154, 244] on div "Create a new Document Verification Cancel Application information Property * Se…" at bounding box center [768, 285] width 999 height 558
drag, startPoint x: 1090, startPoint y: 232, endPoint x: 893, endPoint y: 229, distance: 196.9
click at [893, 229] on div "First name * Emma Last name * Lombardi Email * emmamariee913@gmail.com Phone * …" at bounding box center [696, 219] width 876 height 59
paste input "(407) 920 - 4857"
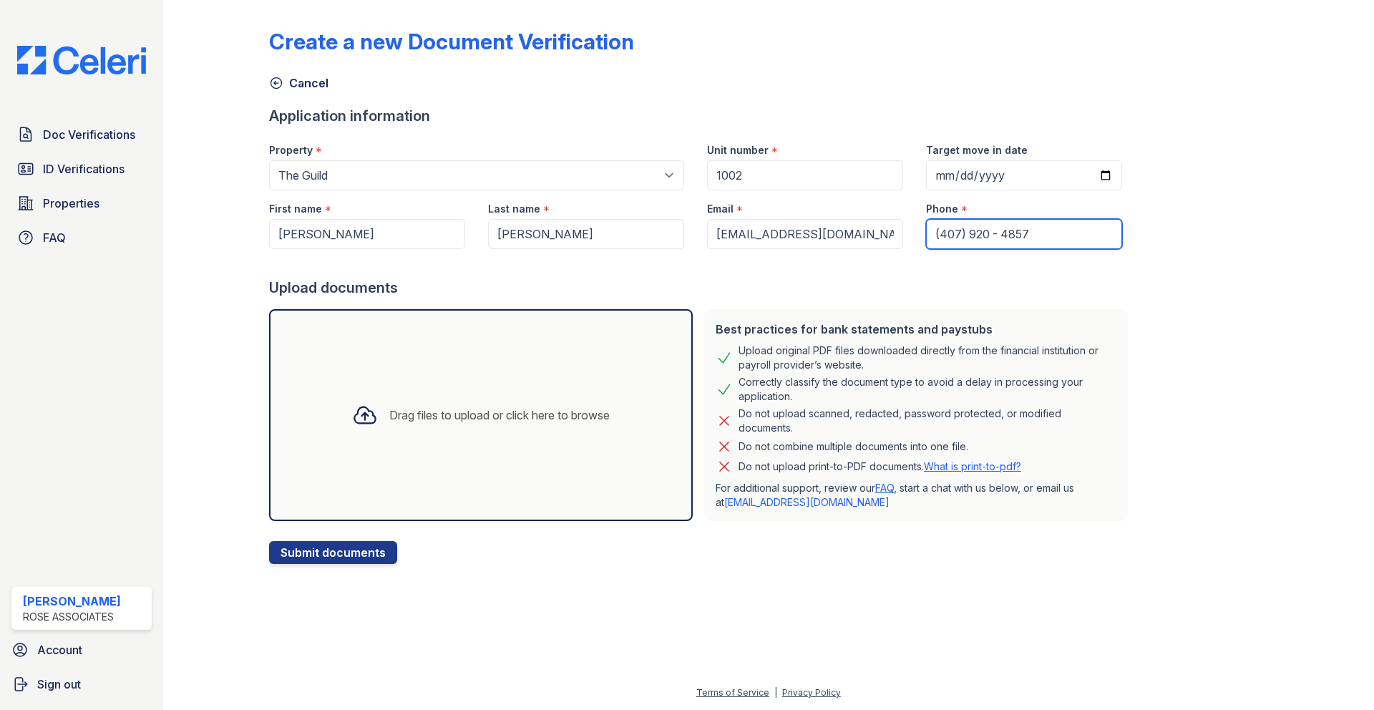
type input "(407) 920 - 4857"
click at [1163, 223] on div "Create a new Document Verification Cancel Application information Property * Se…" at bounding box center [768, 285] width 999 height 558
click at [505, 414] on div "Drag files to upload or click here to browse" at bounding box center [499, 415] width 220 height 17
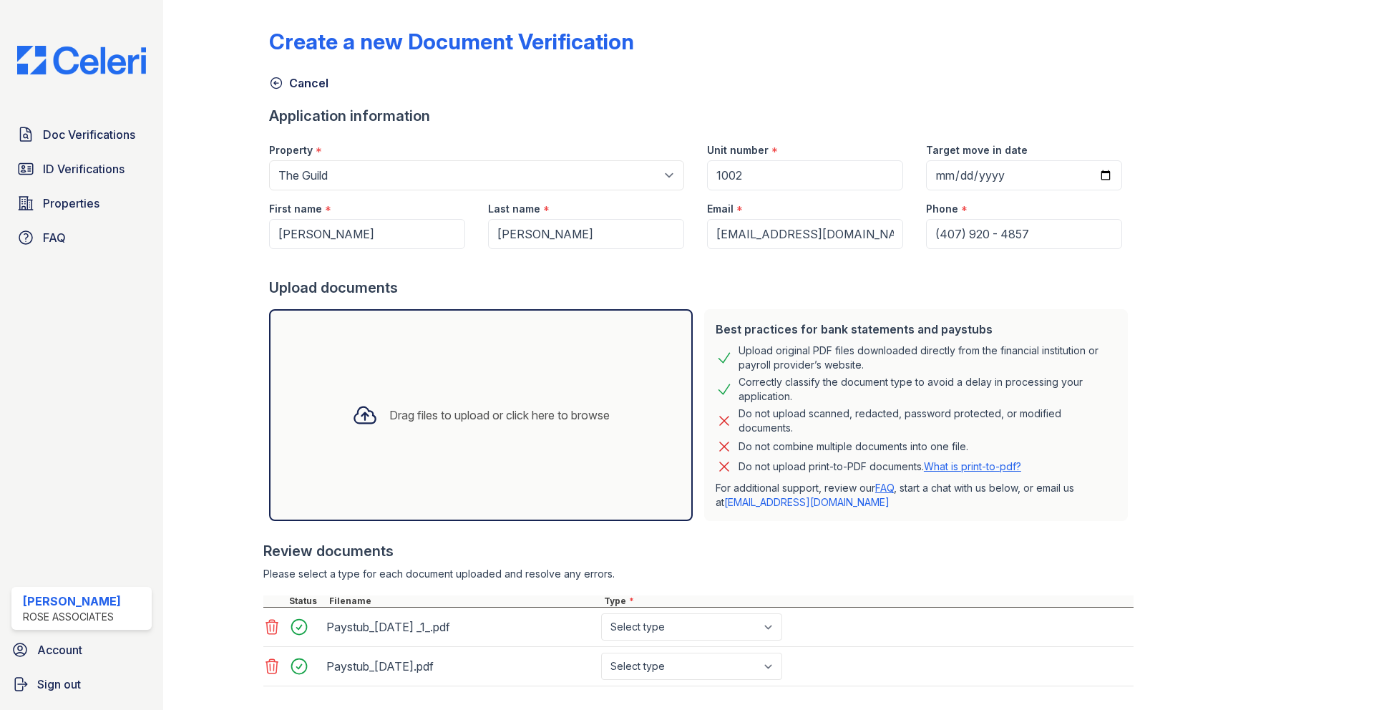
click at [474, 413] on div "Drag files to upload or click here to browse" at bounding box center [499, 415] width 220 height 17
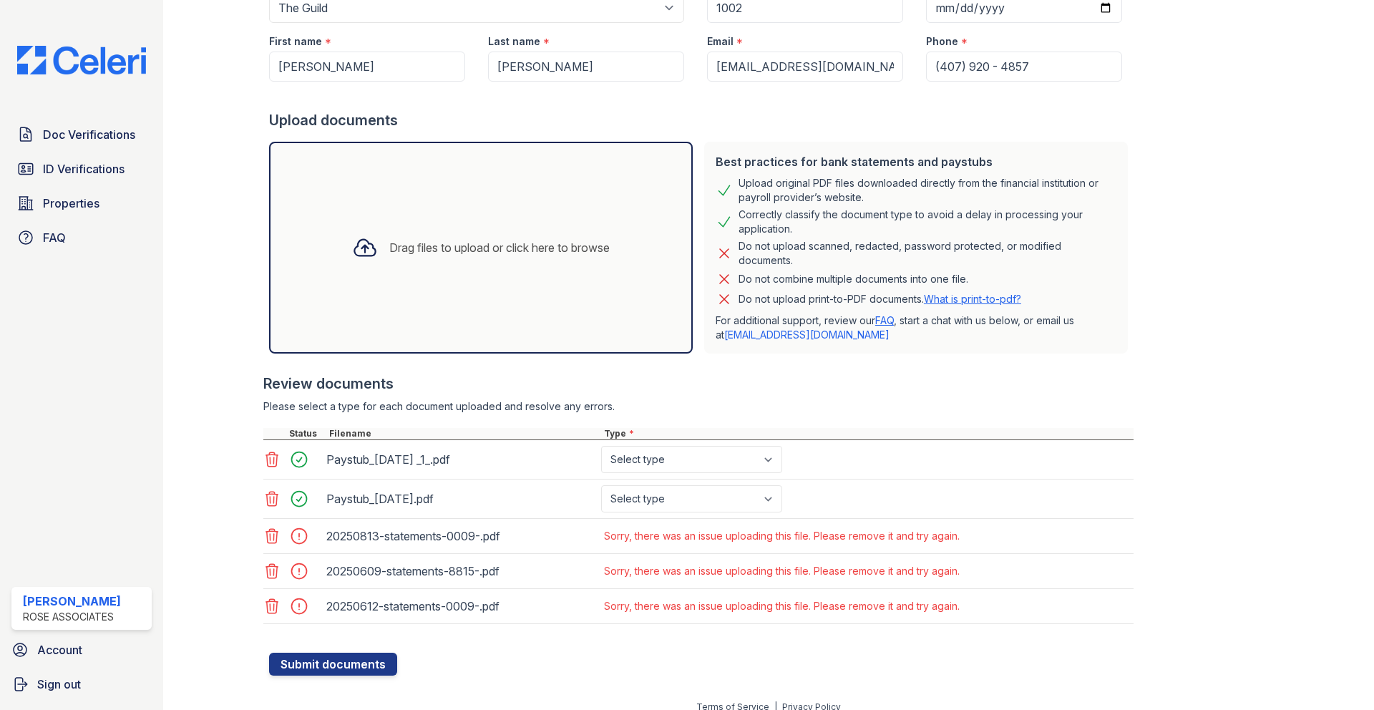
scroll to position [182, 0]
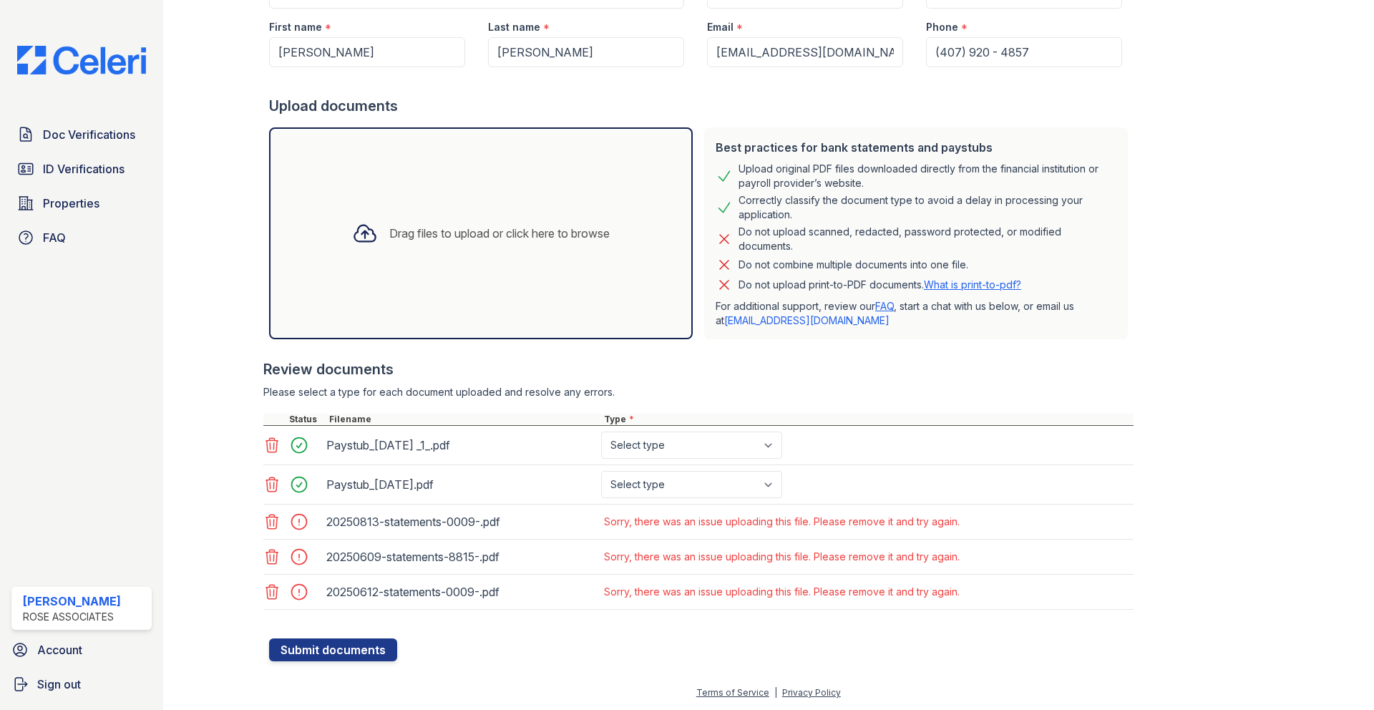
click at [275, 522] on icon at bounding box center [271, 521] width 17 height 17
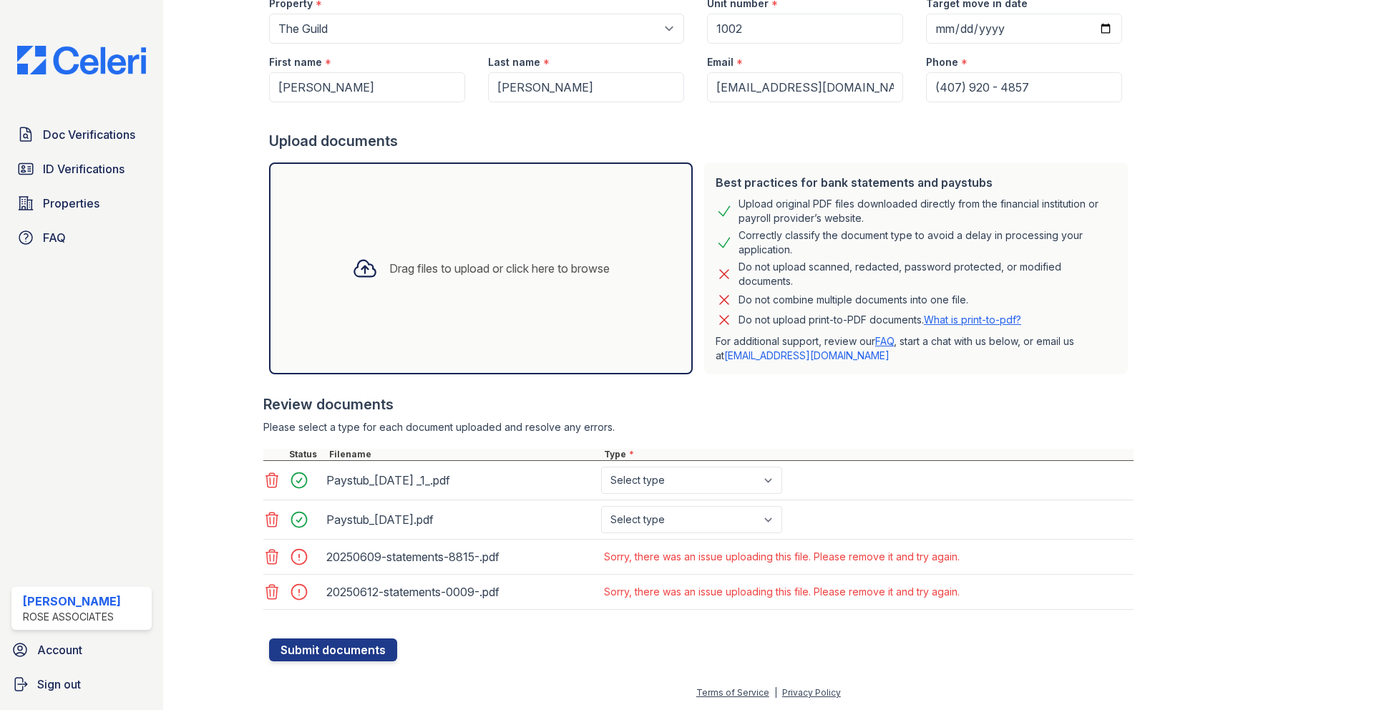
click at [273, 559] on icon at bounding box center [272, 557] width 12 height 14
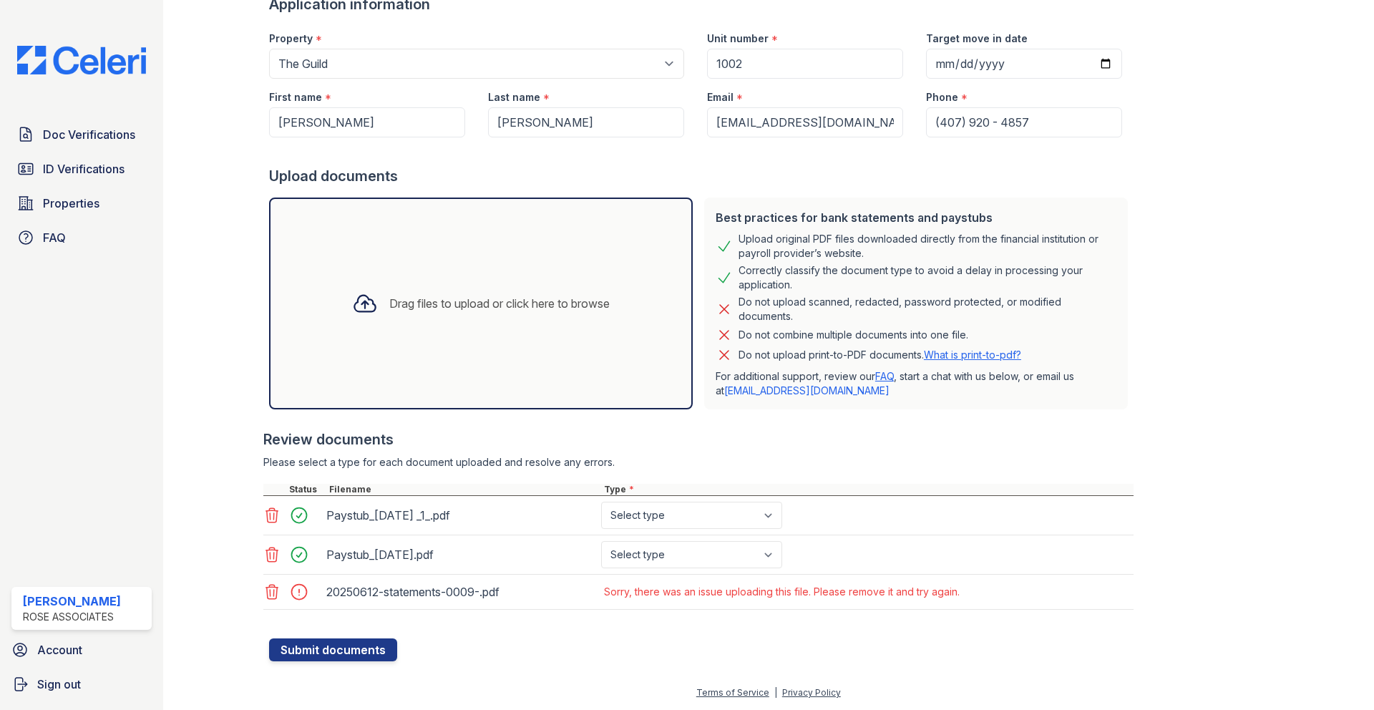
click at [273, 591] on icon at bounding box center [272, 592] width 12 height 14
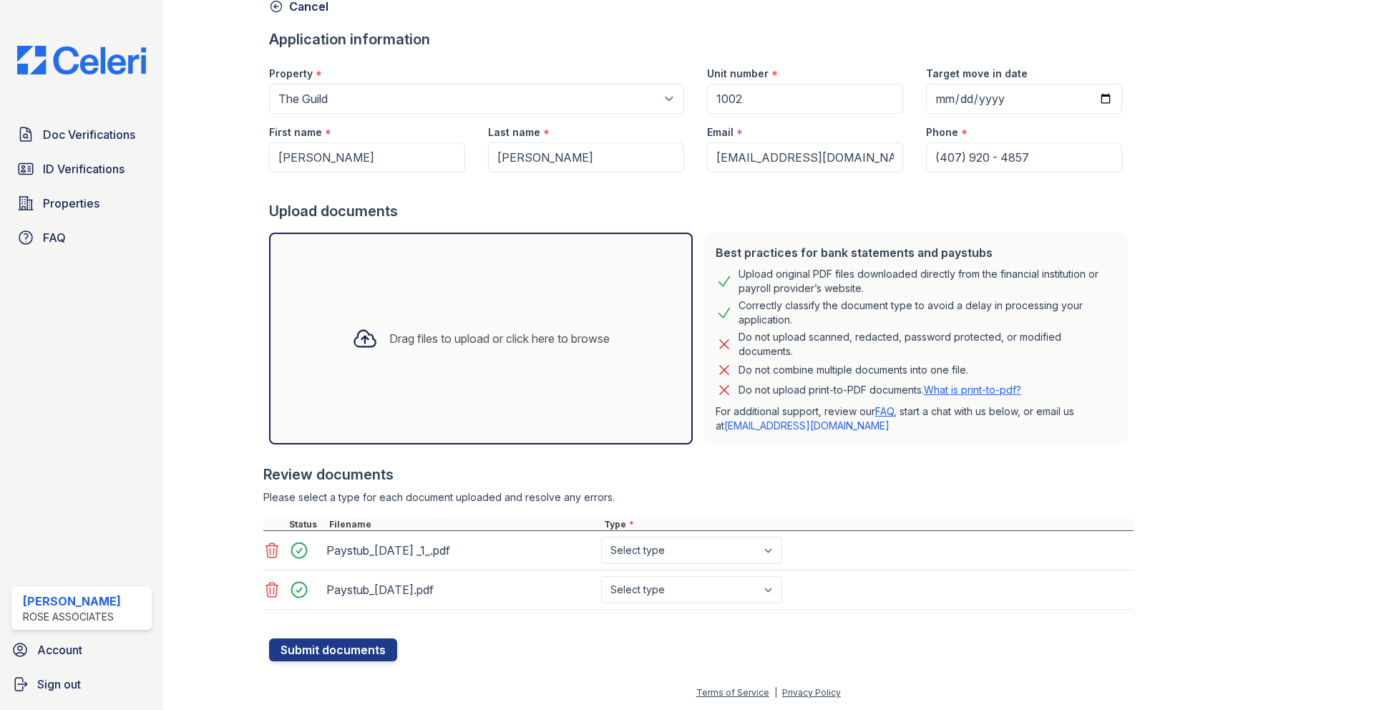
click at [488, 339] on div "Drag files to upload or click here to browse" at bounding box center [499, 338] width 220 height 17
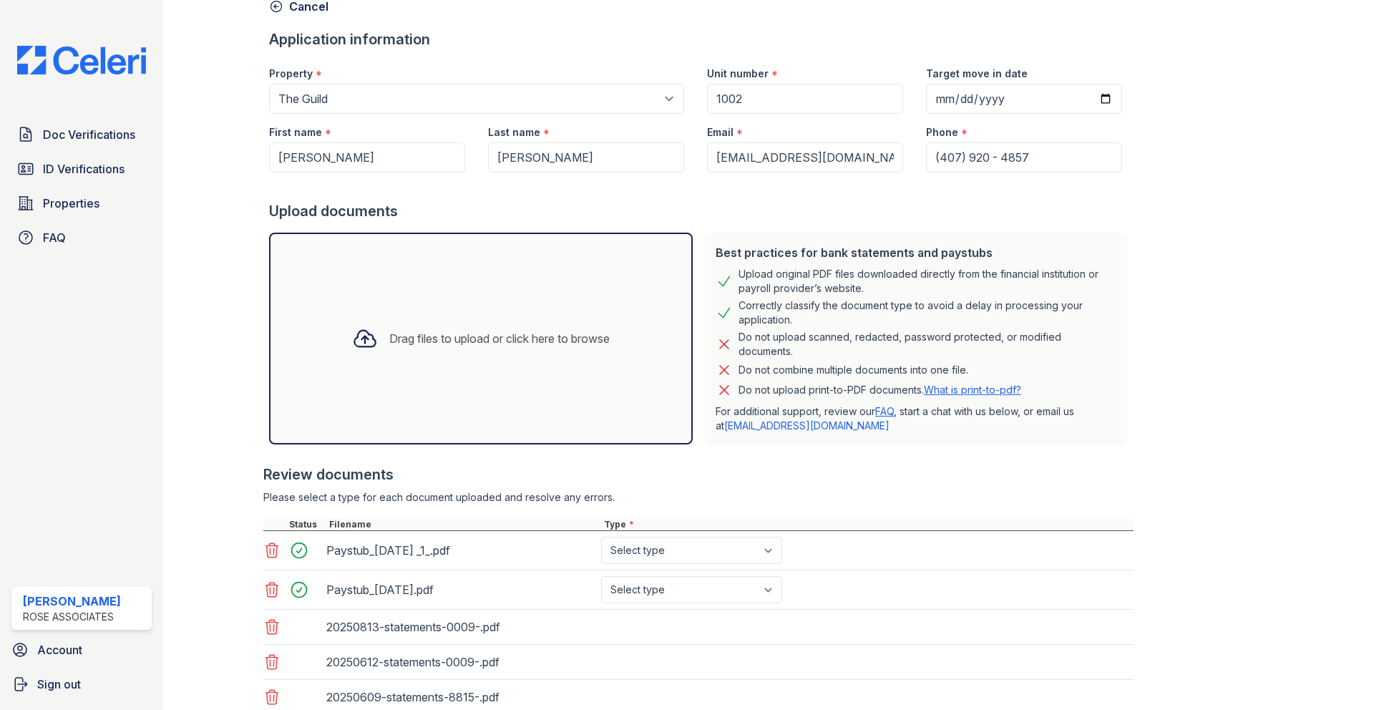
scroll to position [112, 0]
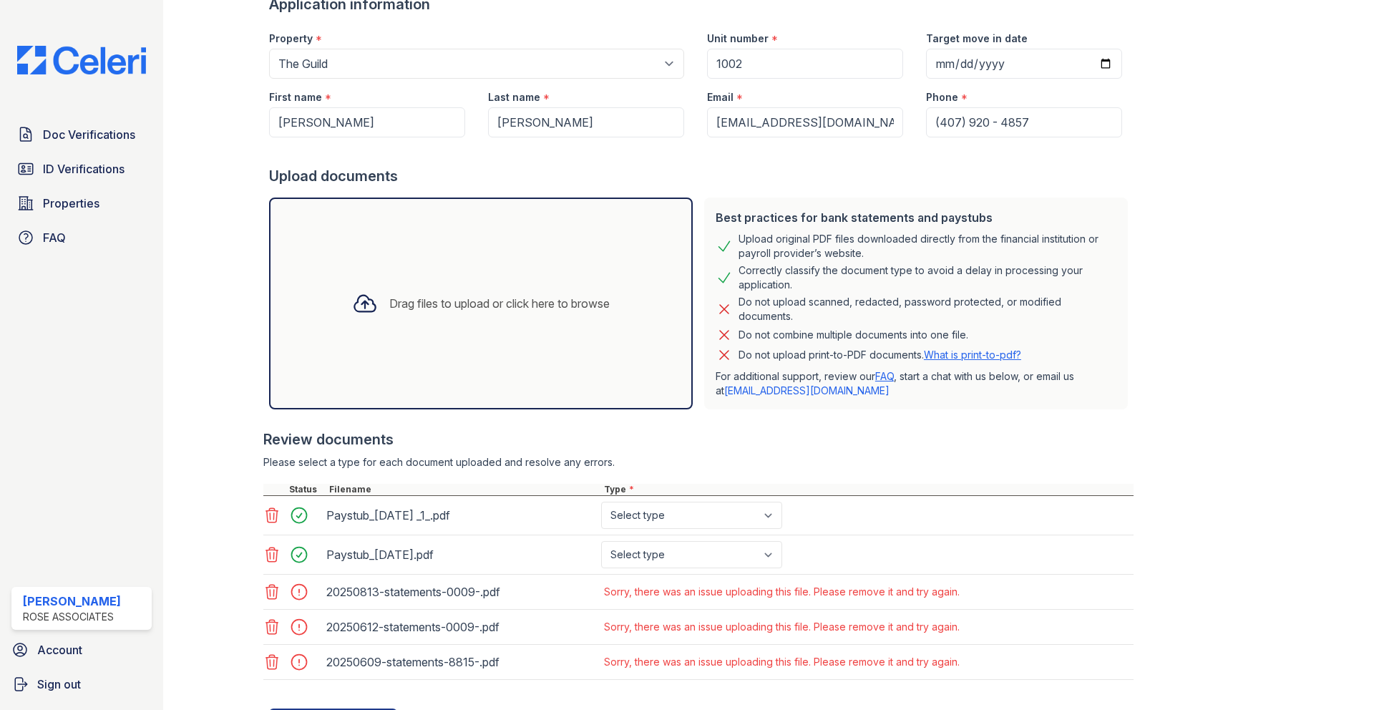
click at [273, 598] on icon at bounding box center [271, 591] width 17 height 17
click at [271, 626] on icon at bounding box center [271, 627] width 17 height 17
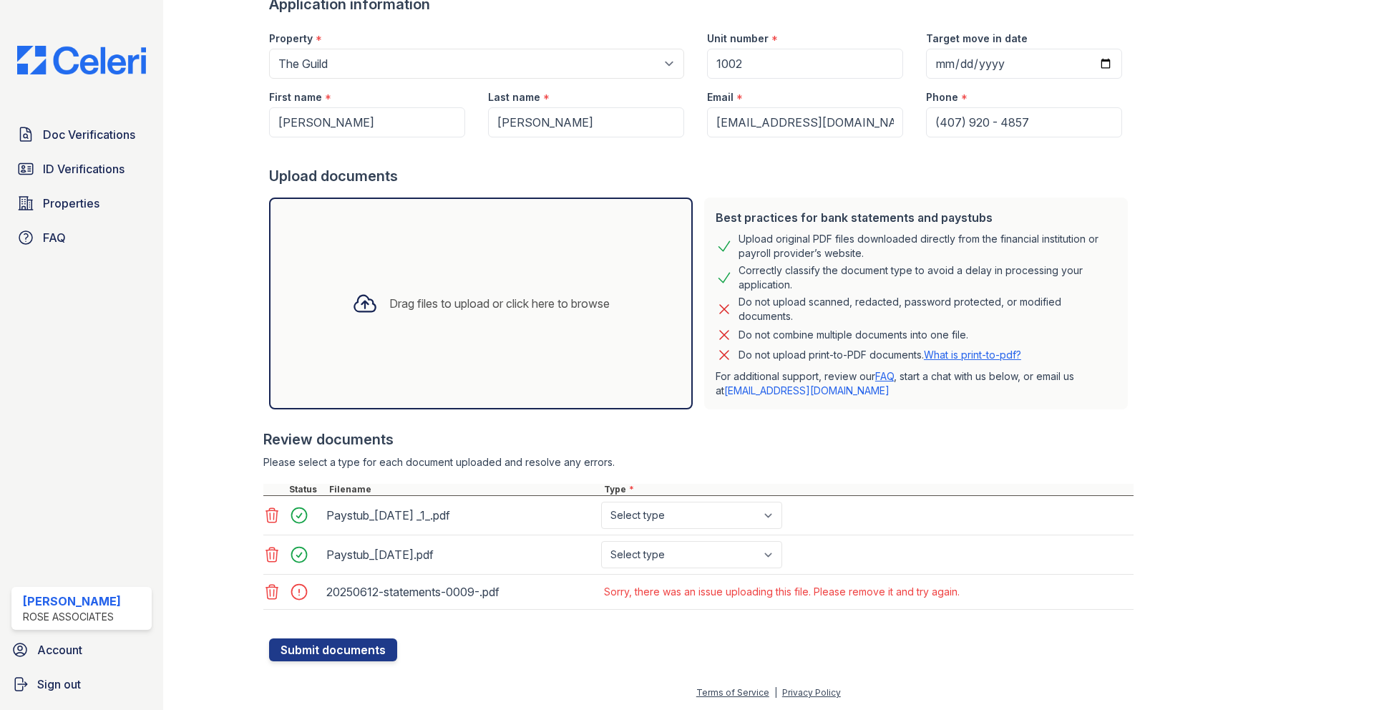
click at [271, 596] on icon at bounding box center [271, 591] width 17 height 17
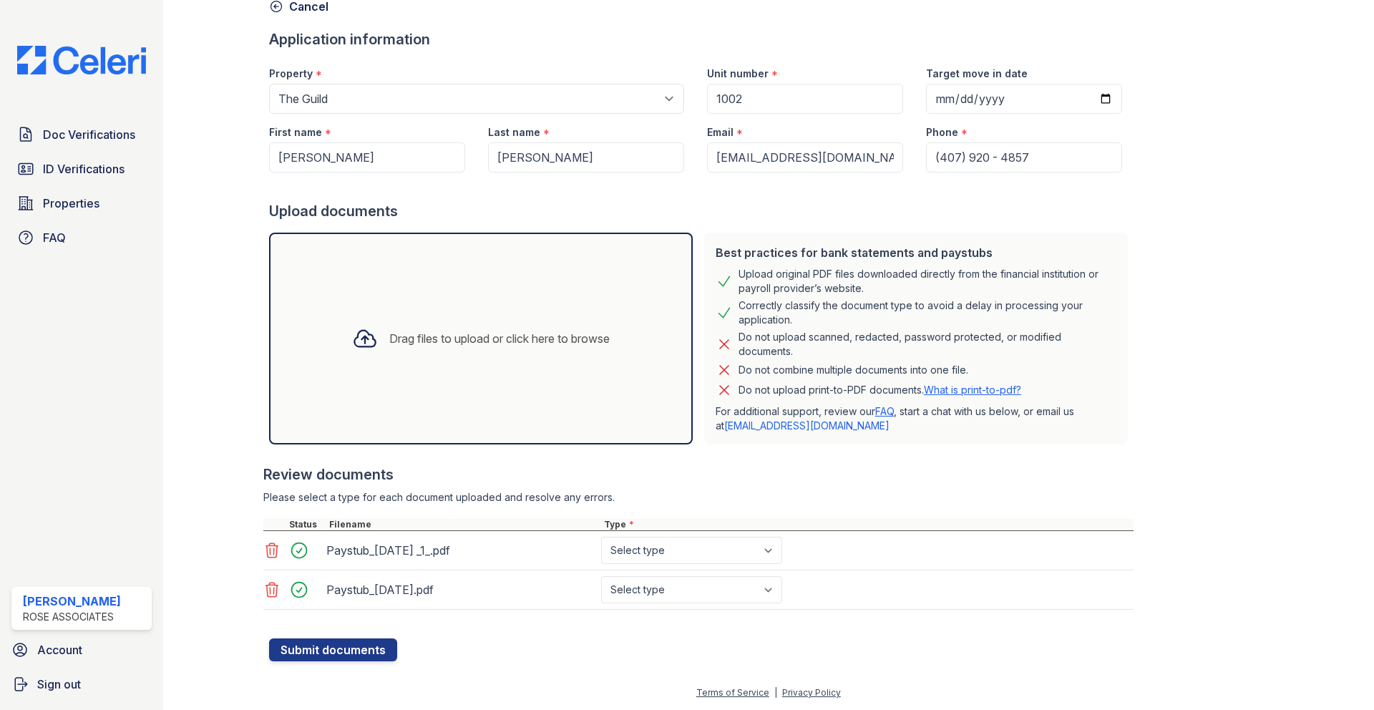
click at [490, 342] on div "Drag files to upload or click here to browse" at bounding box center [499, 338] width 220 height 17
click at [452, 339] on div "Drag files to upload or click here to browse" at bounding box center [499, 338] width 220 height 17
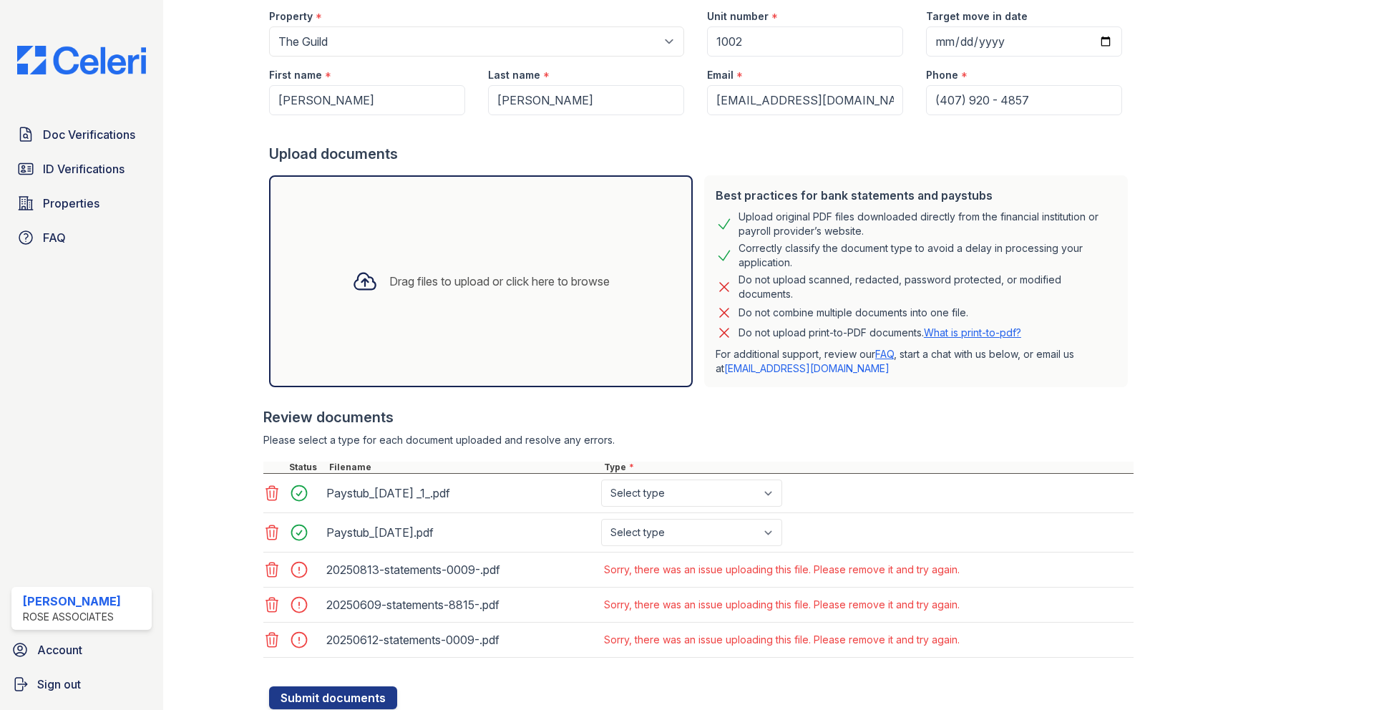
scroll to position [136, 0]
click at [274, 568] on icon at bounding box center [271, 567] width 17 height 17
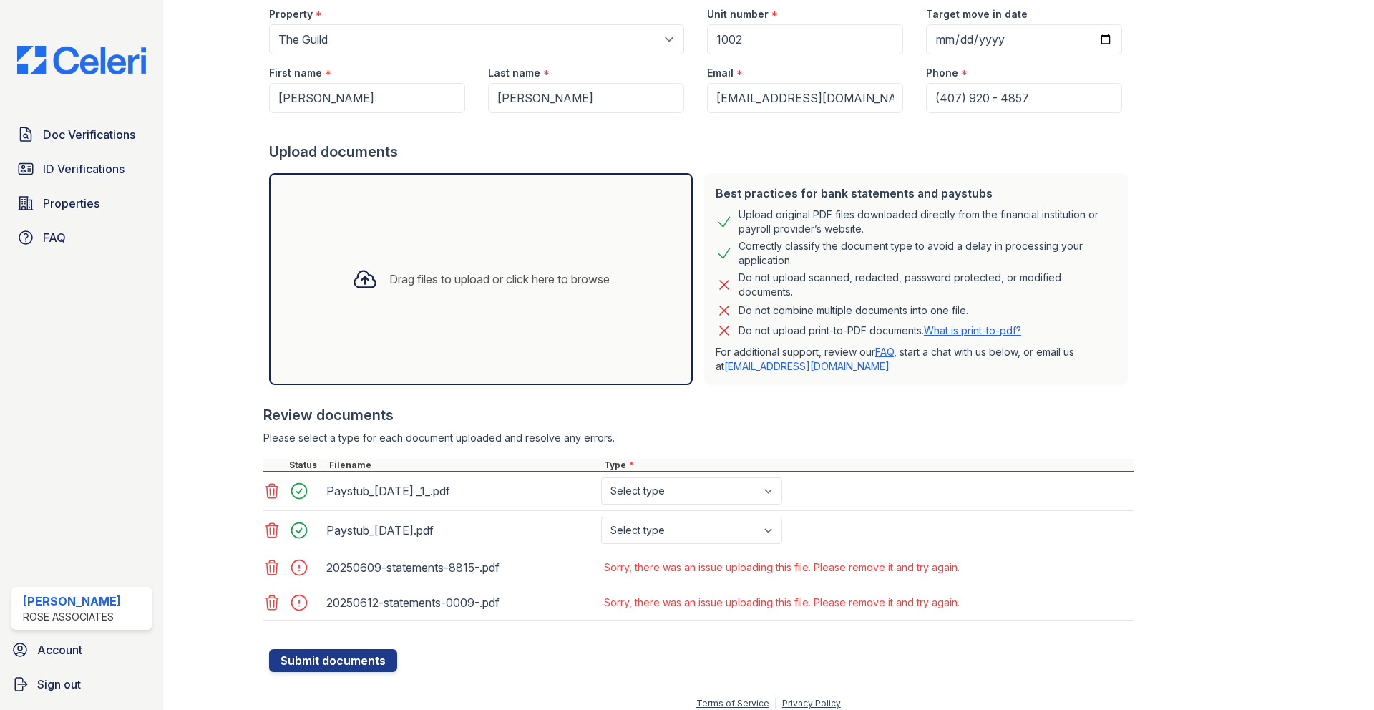
click at [274, 573] on icon at bounding box center [271, 567] width 17 height 17
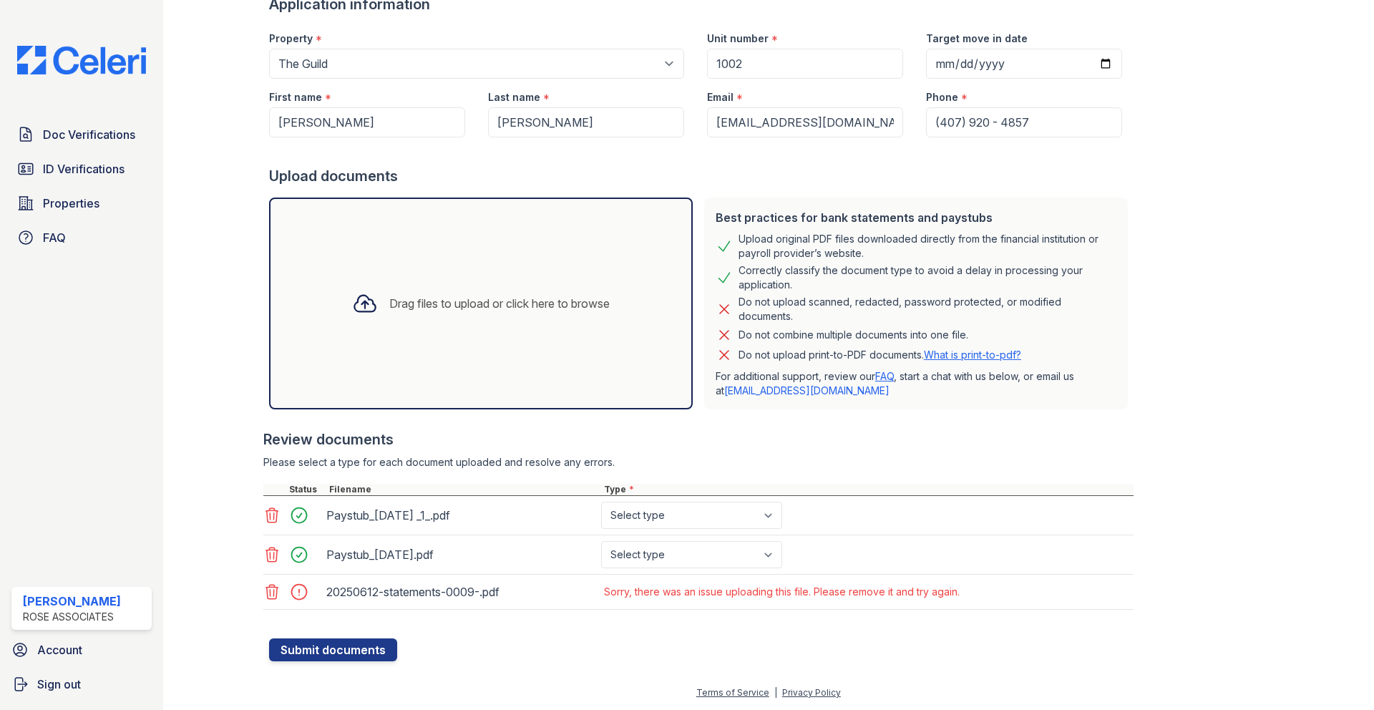
click at [274, 588] on icon at bounding box center [271, 591] width 17 height 17
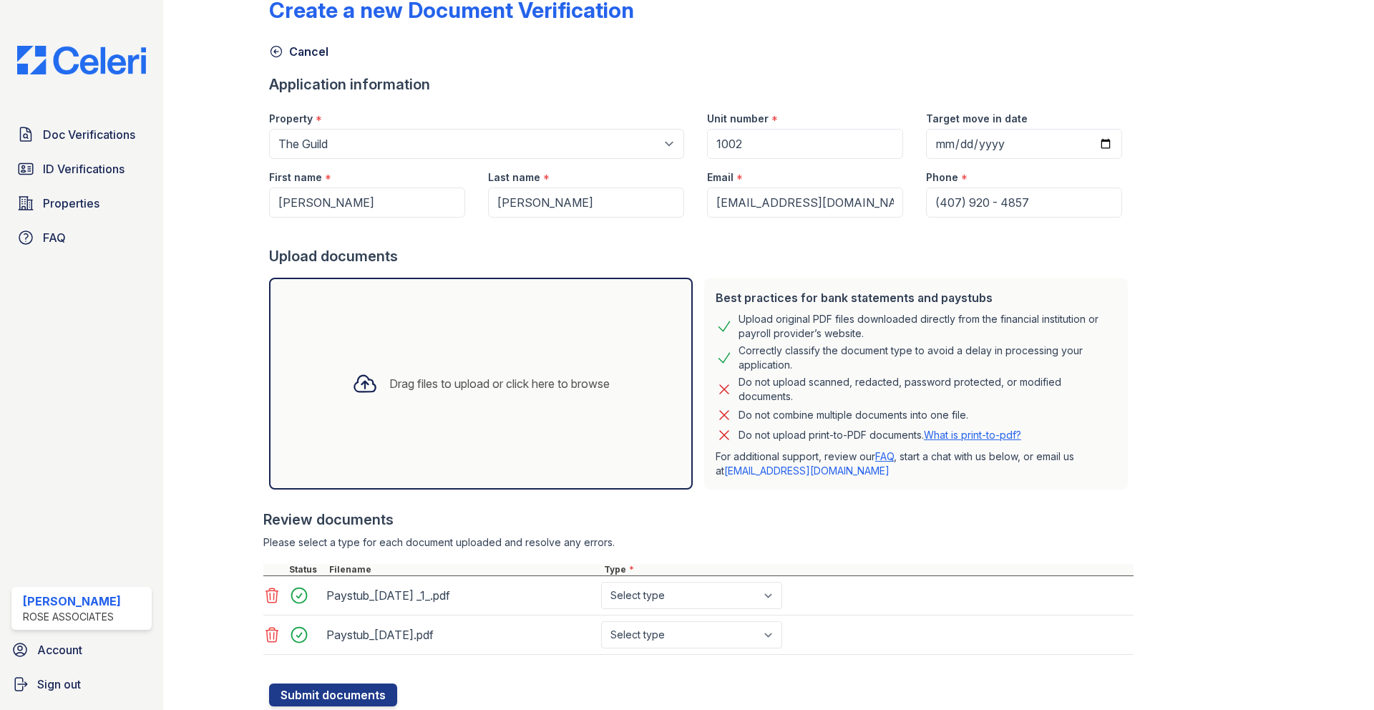
scroll to position [0, 0]
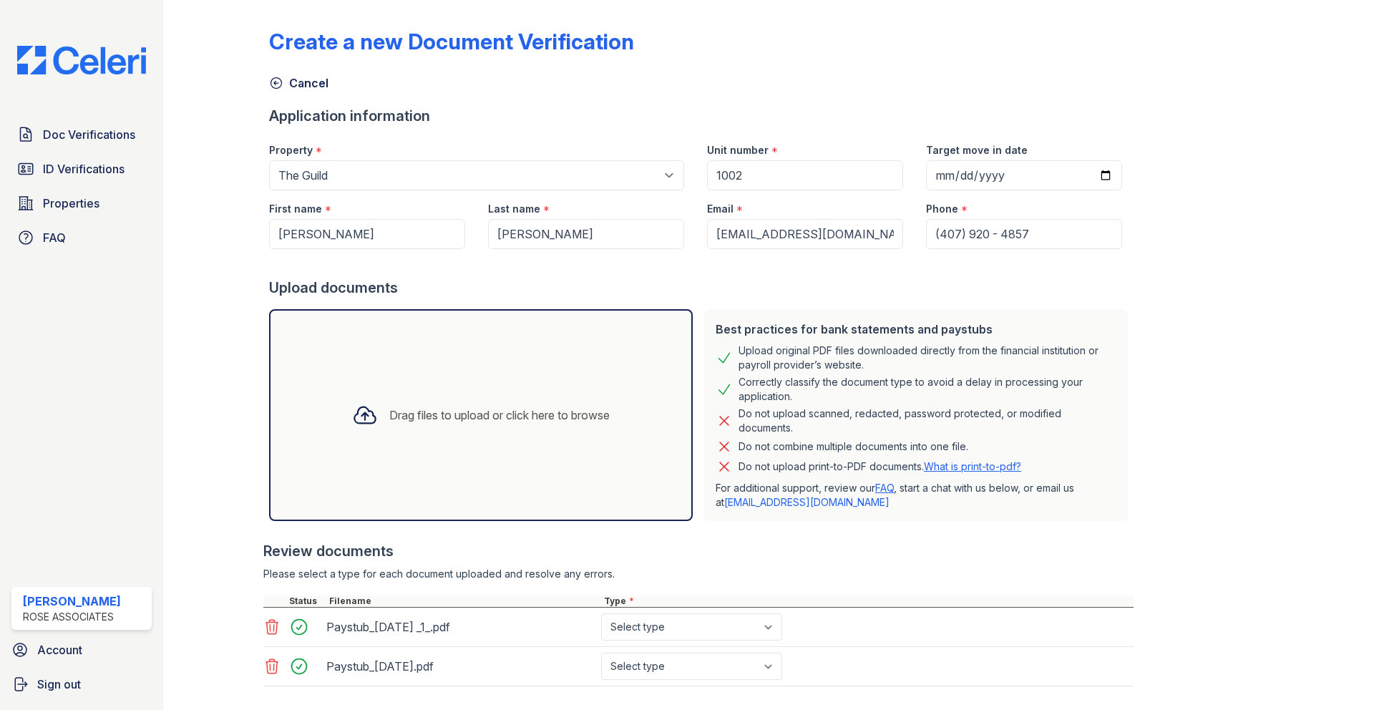
click at [480, 412] on div "Drag files to upload or click here to browse" at bounding box center [499, 415] width 220 height 17
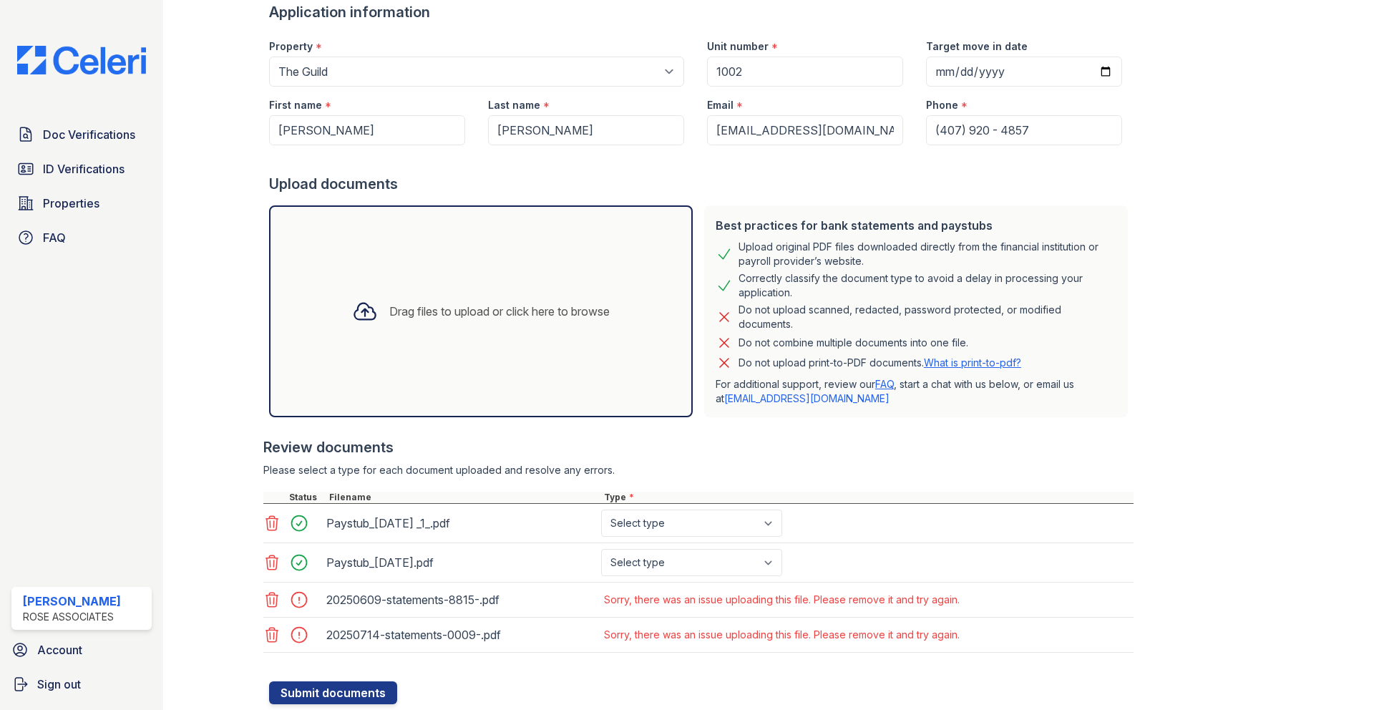
scroll to position [147, 0]
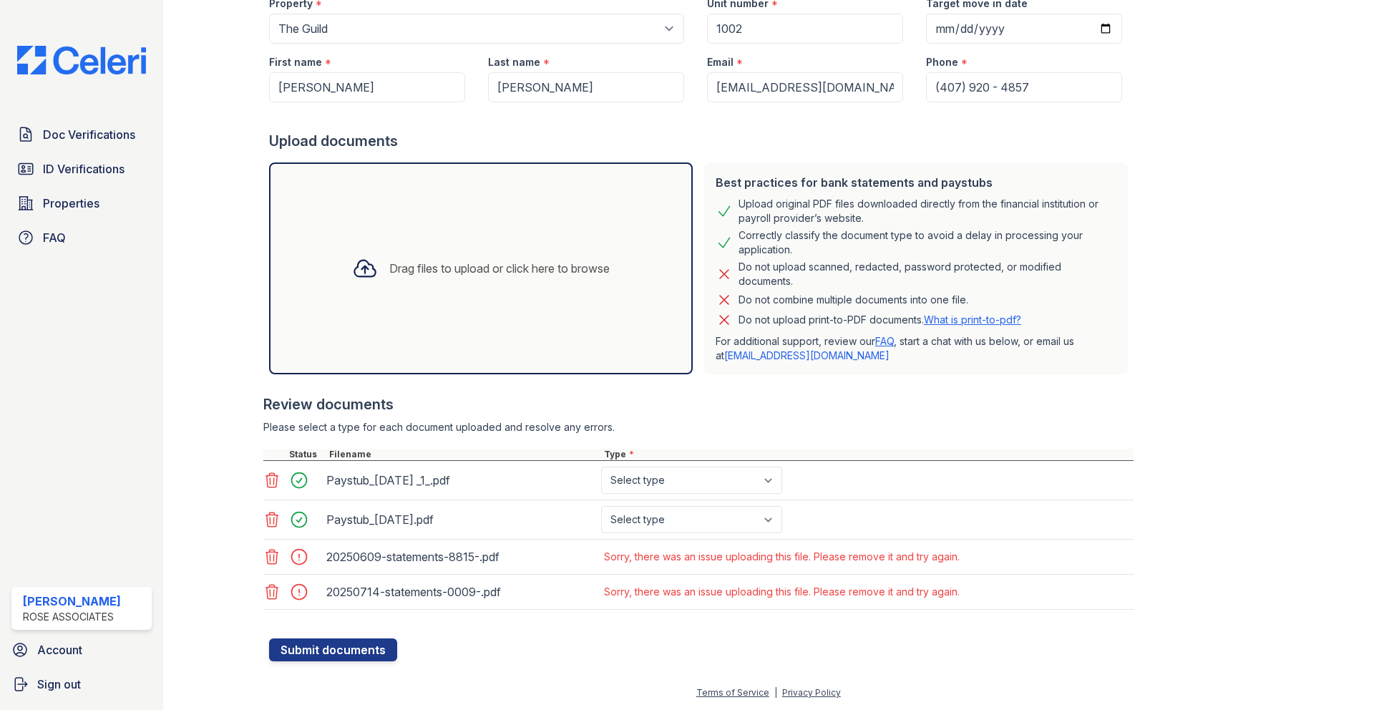
click at [183, 443] on div "Create a new Document Verification Cancel Application information Property * Se…" at bounding box center [768, 208] width 1211 height 710
click at [274, 559] on icon at bounding box center [271, 556] width 17 height 17
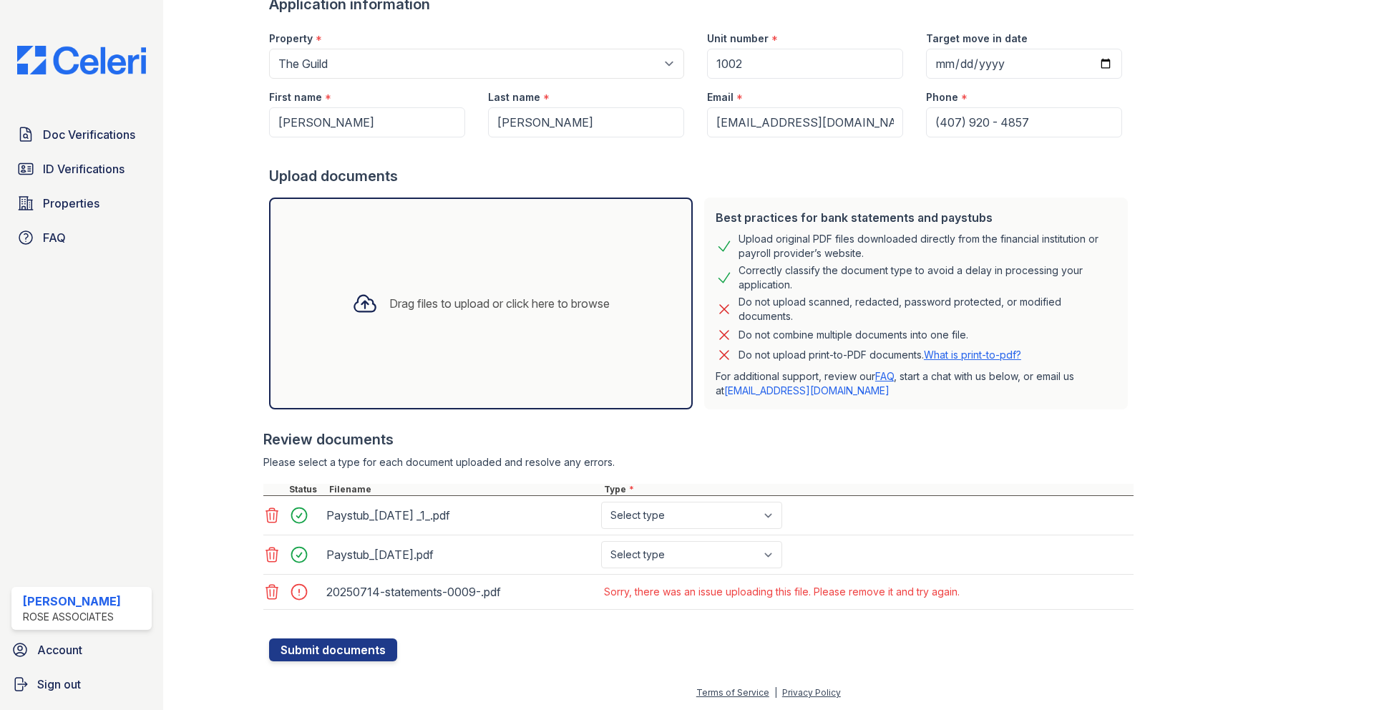
click at [274, 596] on icon at bounding box center [271, 591] width 17 height 17
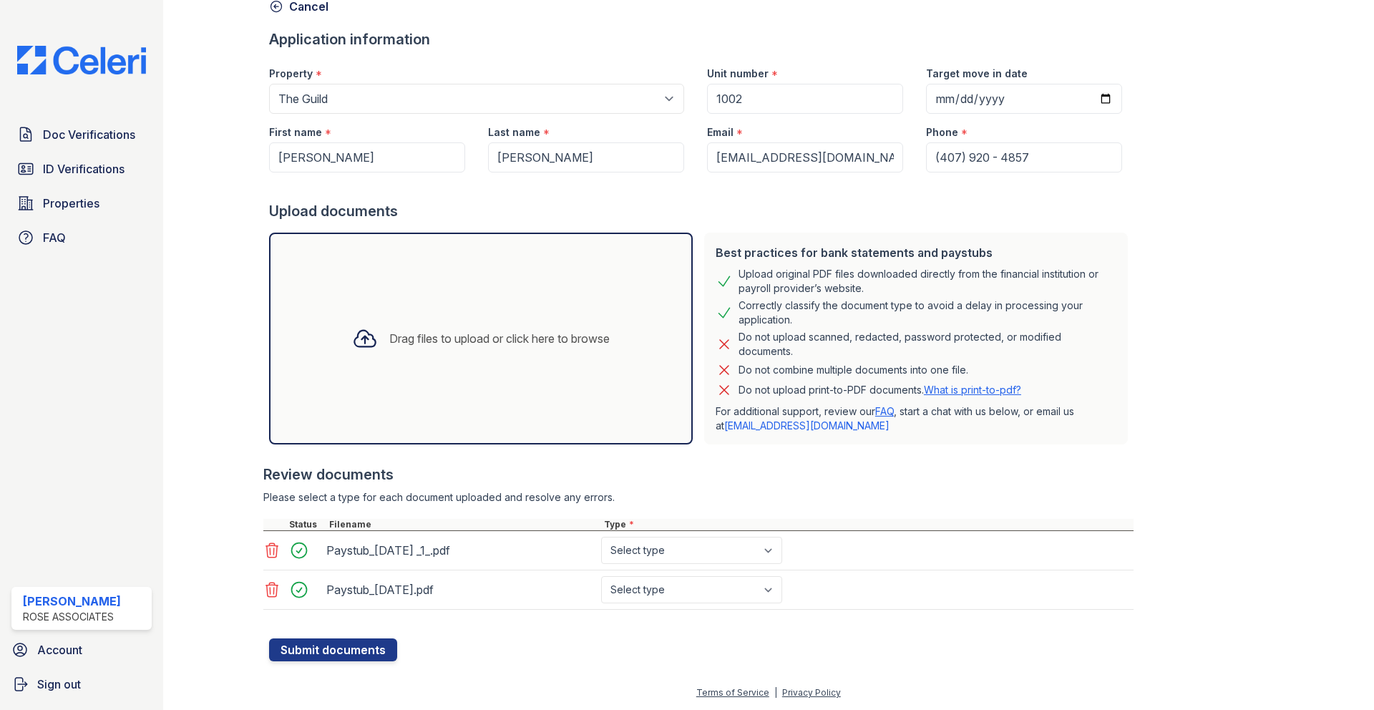
click at [500, 342] on div "Drag files to upload or click here to browse" at bounding box center [499, 338] width 220 height 17
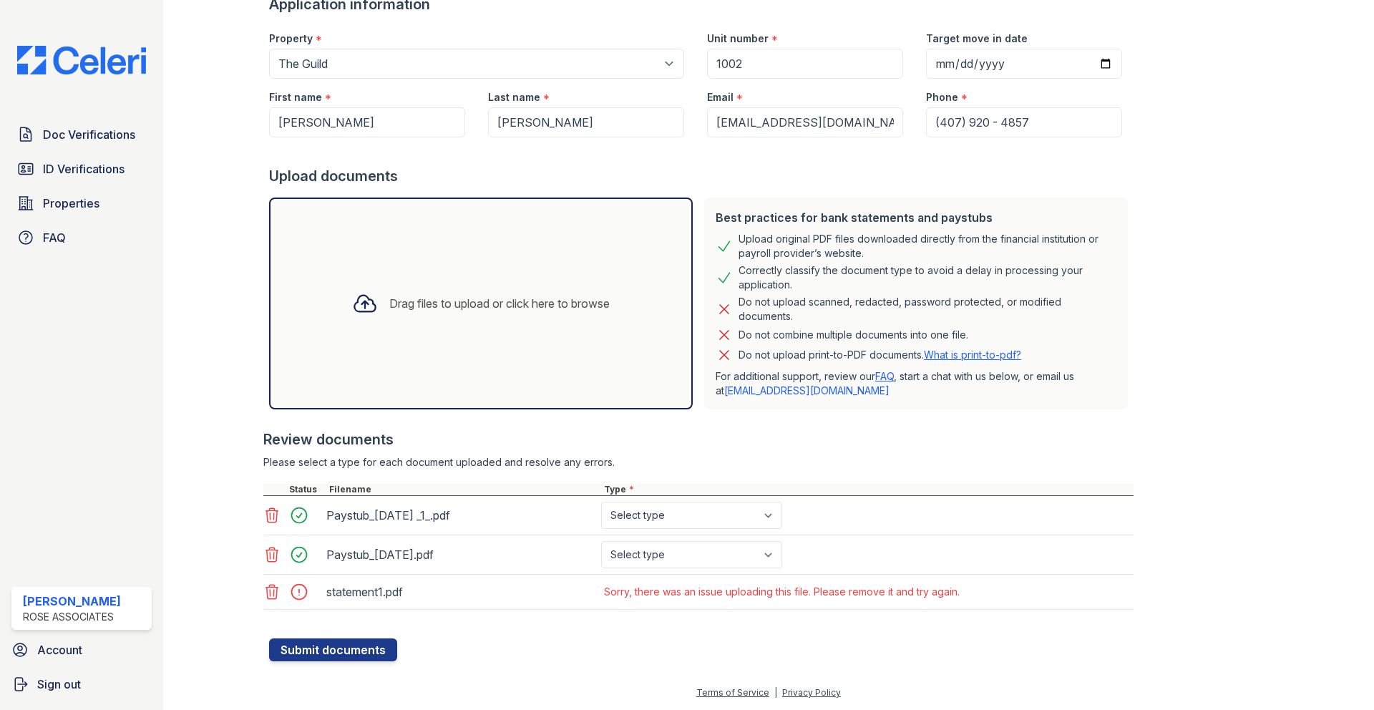
click at [300, 594] on div at bounding box center [303, 592] width 40 height 20
click at [299, 596] on div at bounding box center [303, 592] width 40 height 20
drag, startPoint x: 304, startPoint y: 598, endPoint x: 268, endPoint y: 586, distance: 38.3
click at [300, 597] on div at bounding box center [303, 592] width 40 height 20
drag, startPoint x: 224, startPoint y: 563, endPoint x: 247, endPoint y: 588, distance: 33.9
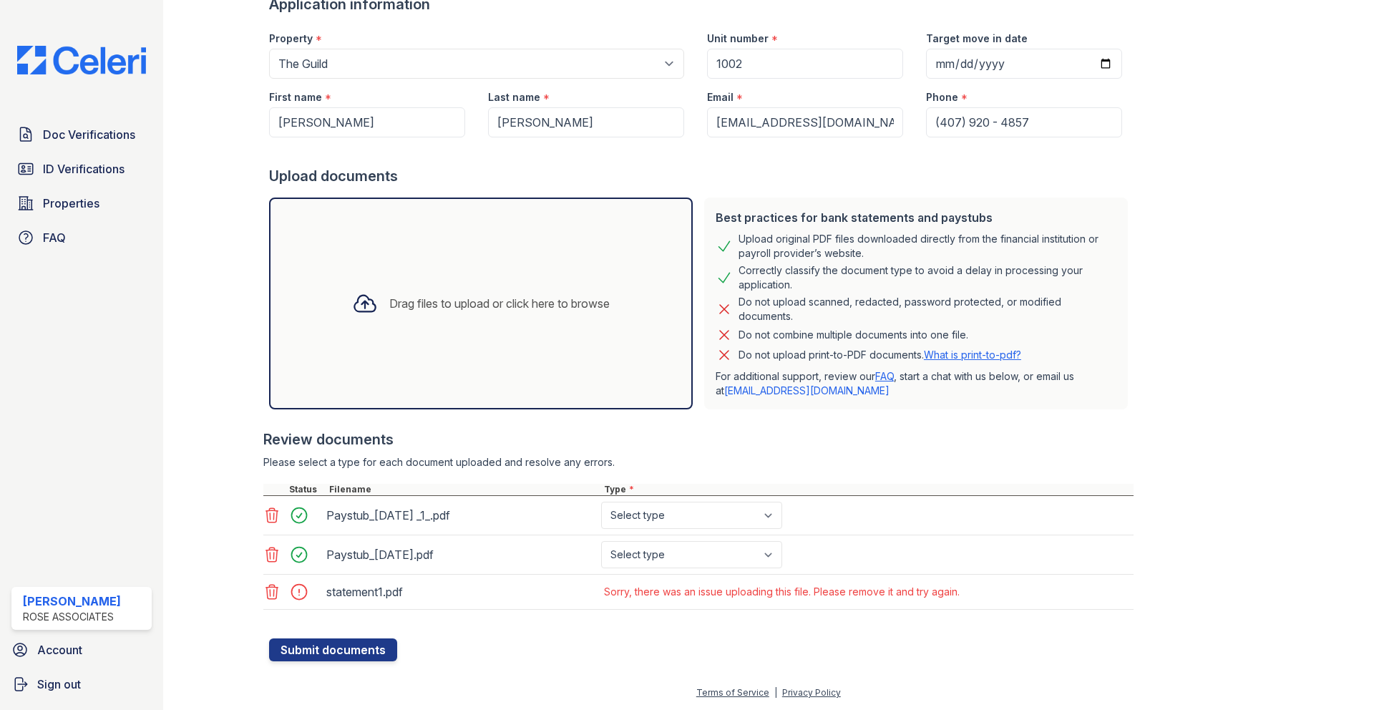
click at [225, 564] on div at bounding box center [227, 277] width 83 height 767
click at [269, 595] on icon at bounding box center [271, 591] width 17 height 17
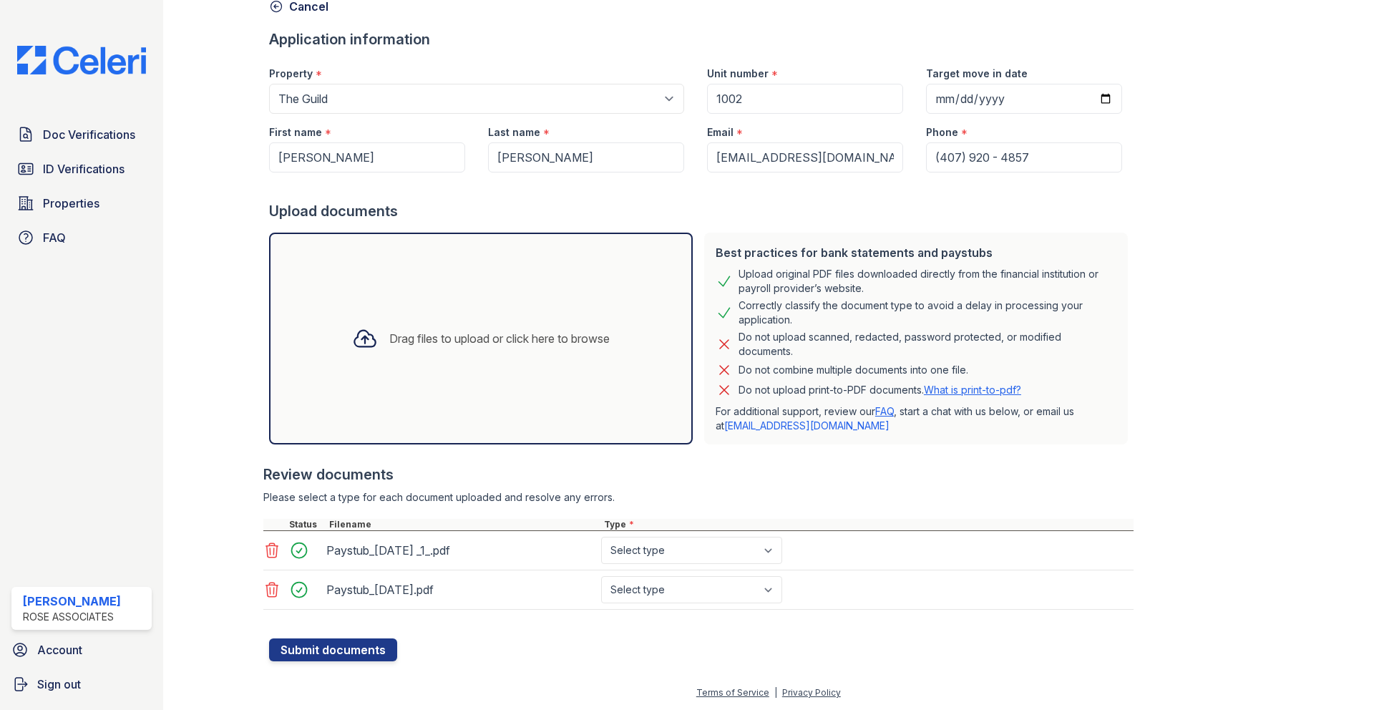
scroll to position [77, 0]
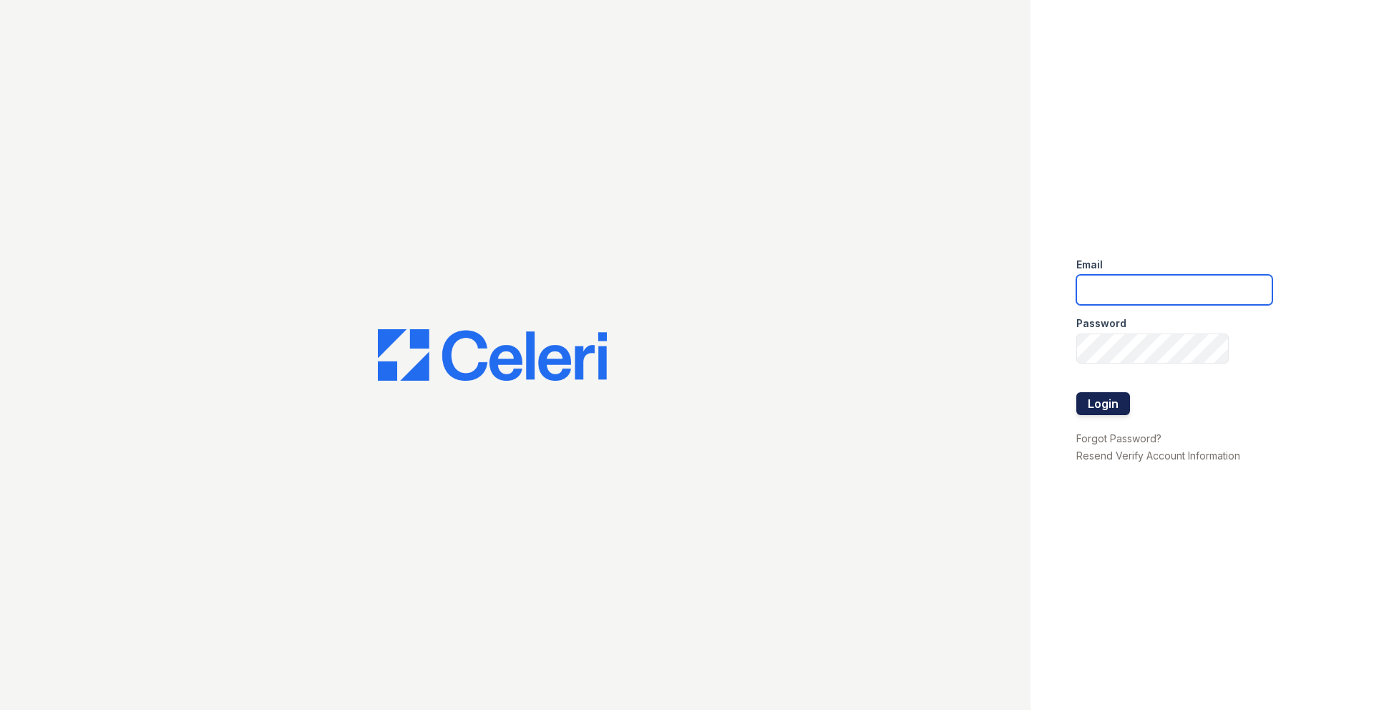
type input "[EMAIL_ADDRESS][DOMAIN_NAME]"
click at [1109, 407] on button "Login" at bounding box center [1104, 403] width 54 height 23
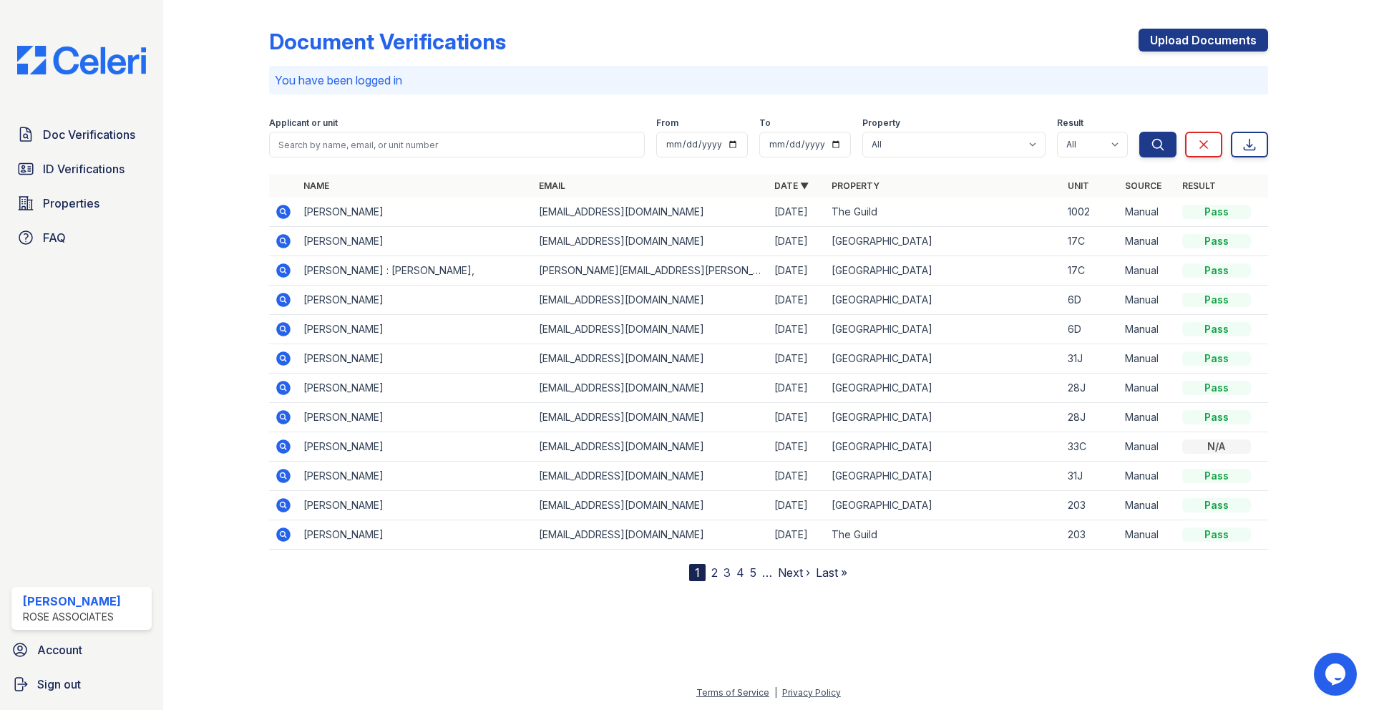
click at [286, 211] on icon at bounding box center [283, 212] width 14 height 14
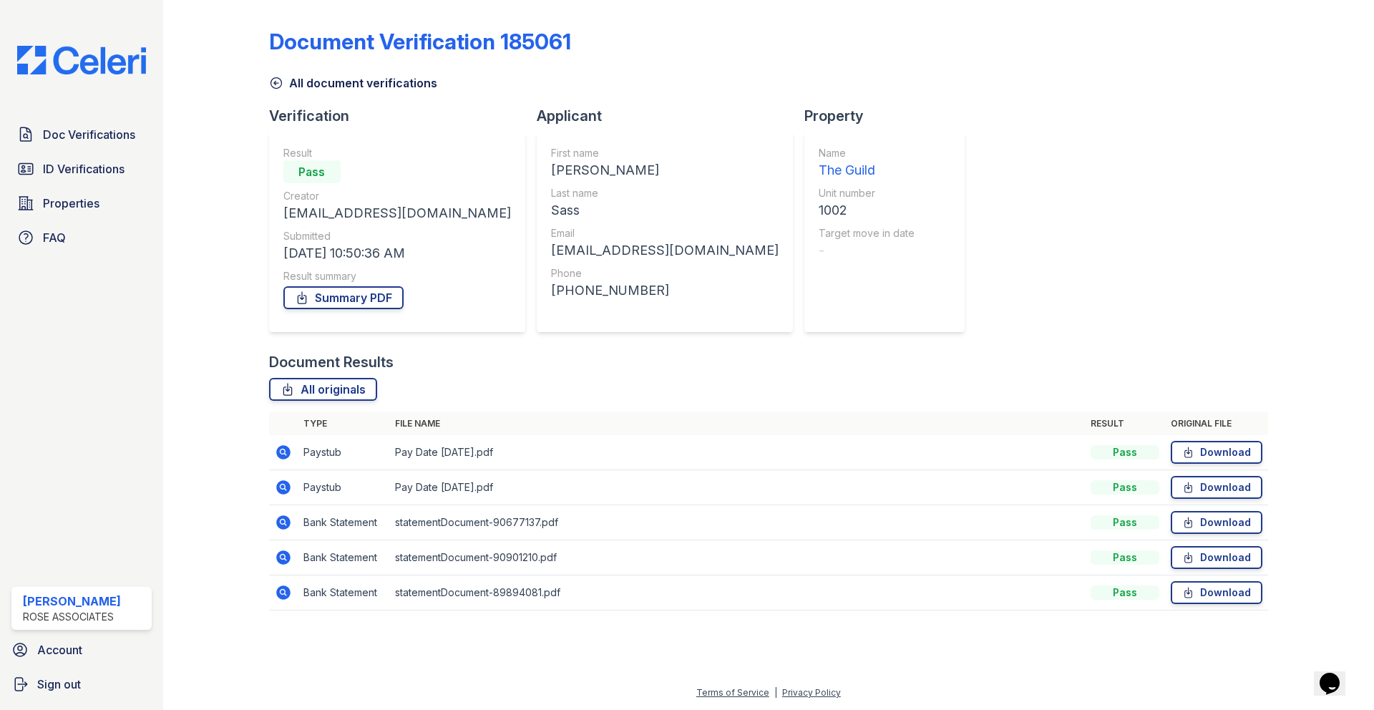
click at [286, 521] on icon at bounding box center [283, 522] width 14 height 14
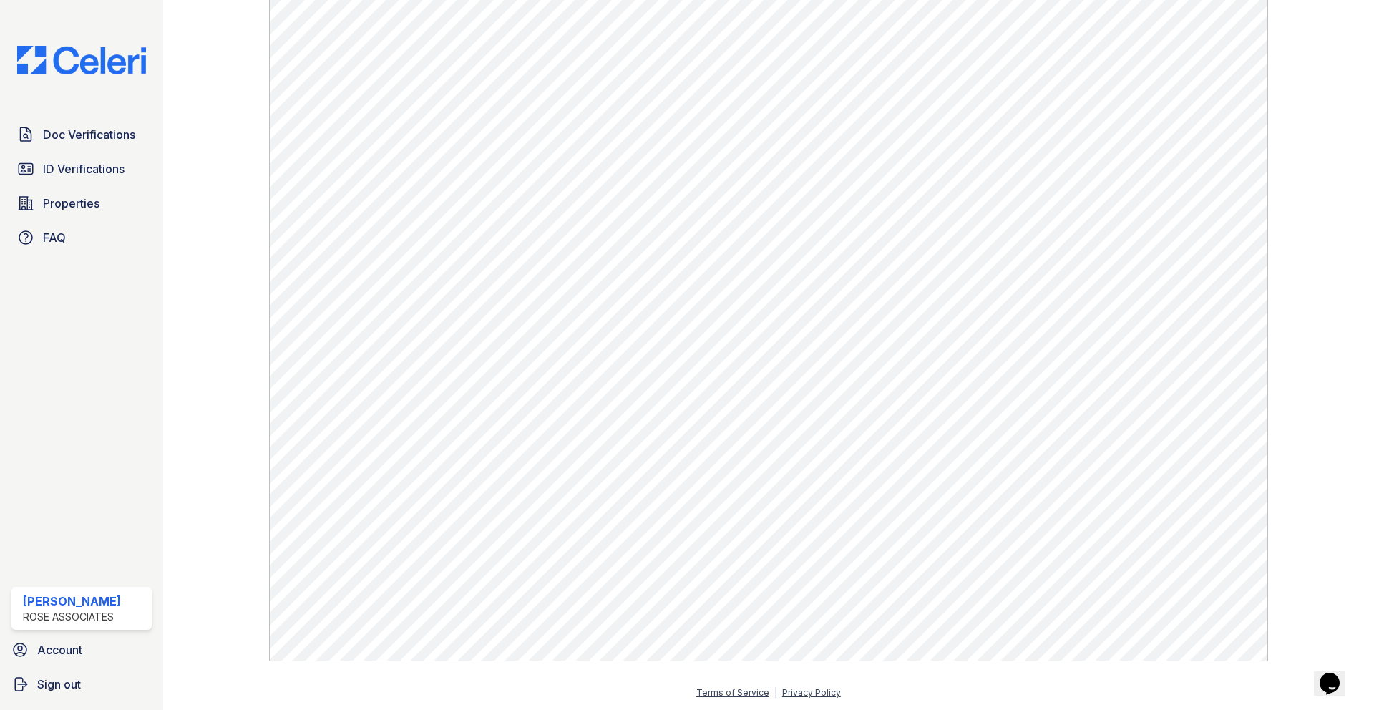
scroll to position [838, 0]
click at [77, 132] on span "Doc Verifications" at bounding box center [89, 134] width 92 height 17
